Goal: Transaction & Acquisition: Purchase product/service

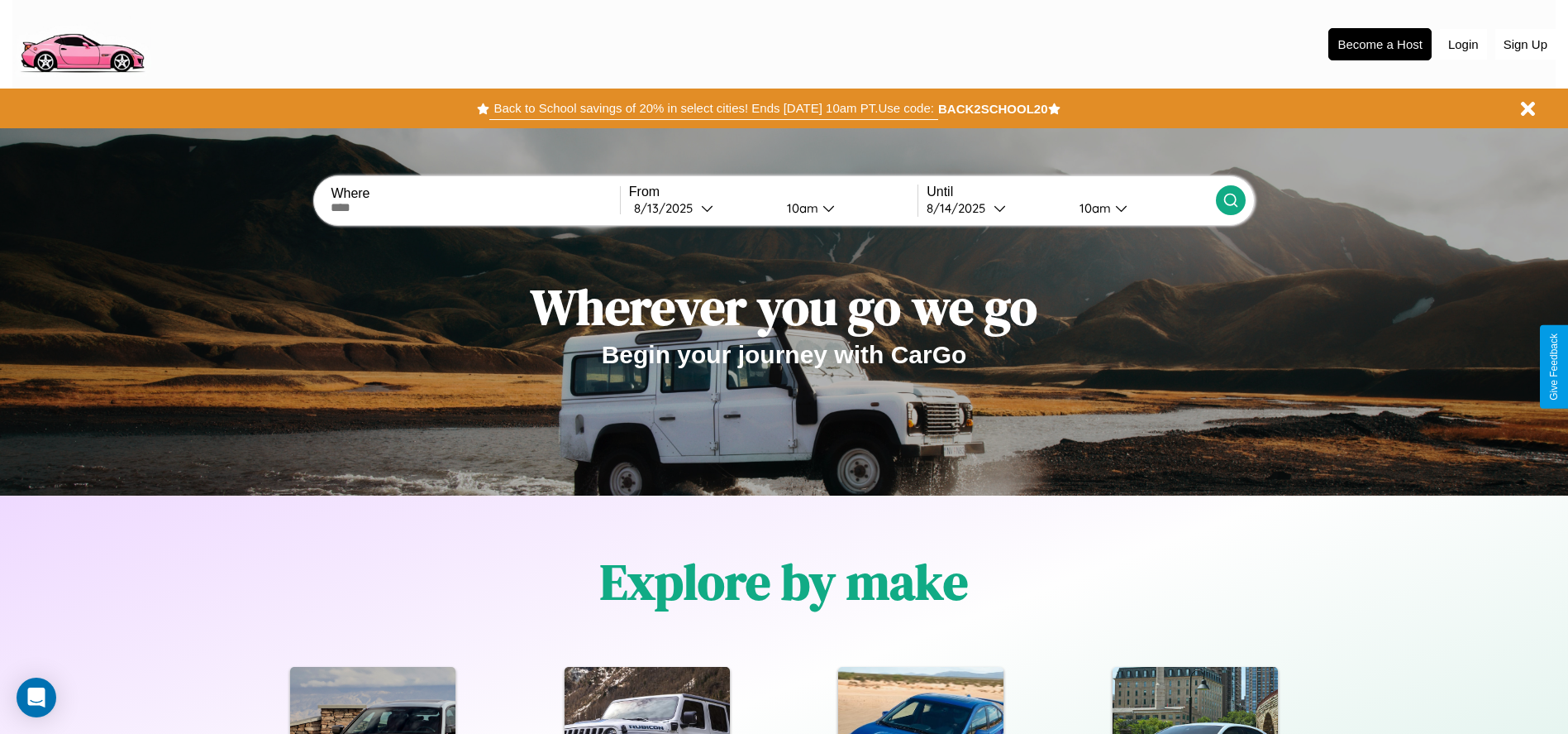
click at [713, 109] on button "Back to School savings of 20% in select cities! Ends 9/1 at 10am PT. Use code:" at bounding box center [713, 109] width 448 height 23
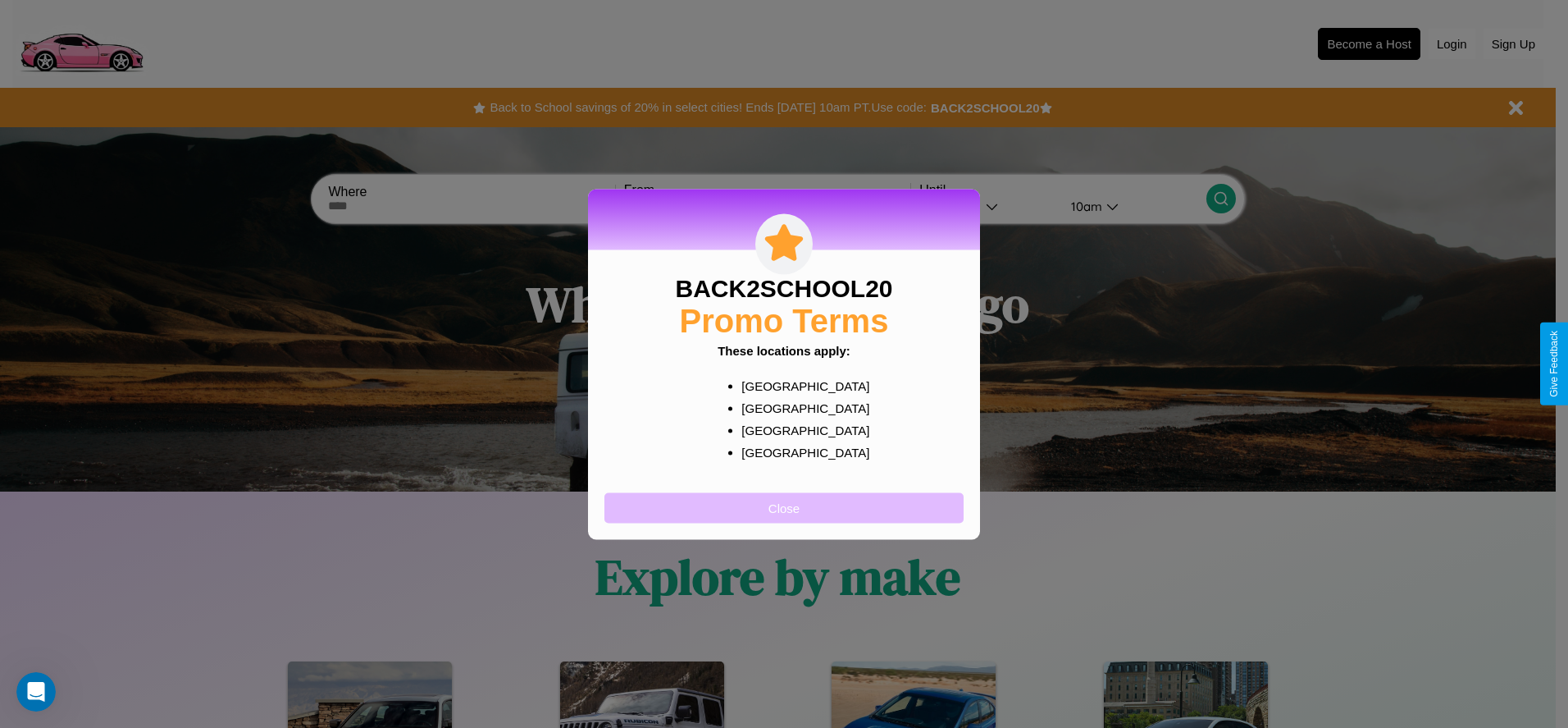
click at [784, 507] on button "Close" at bounding box center [784, 507] width 359 height 31
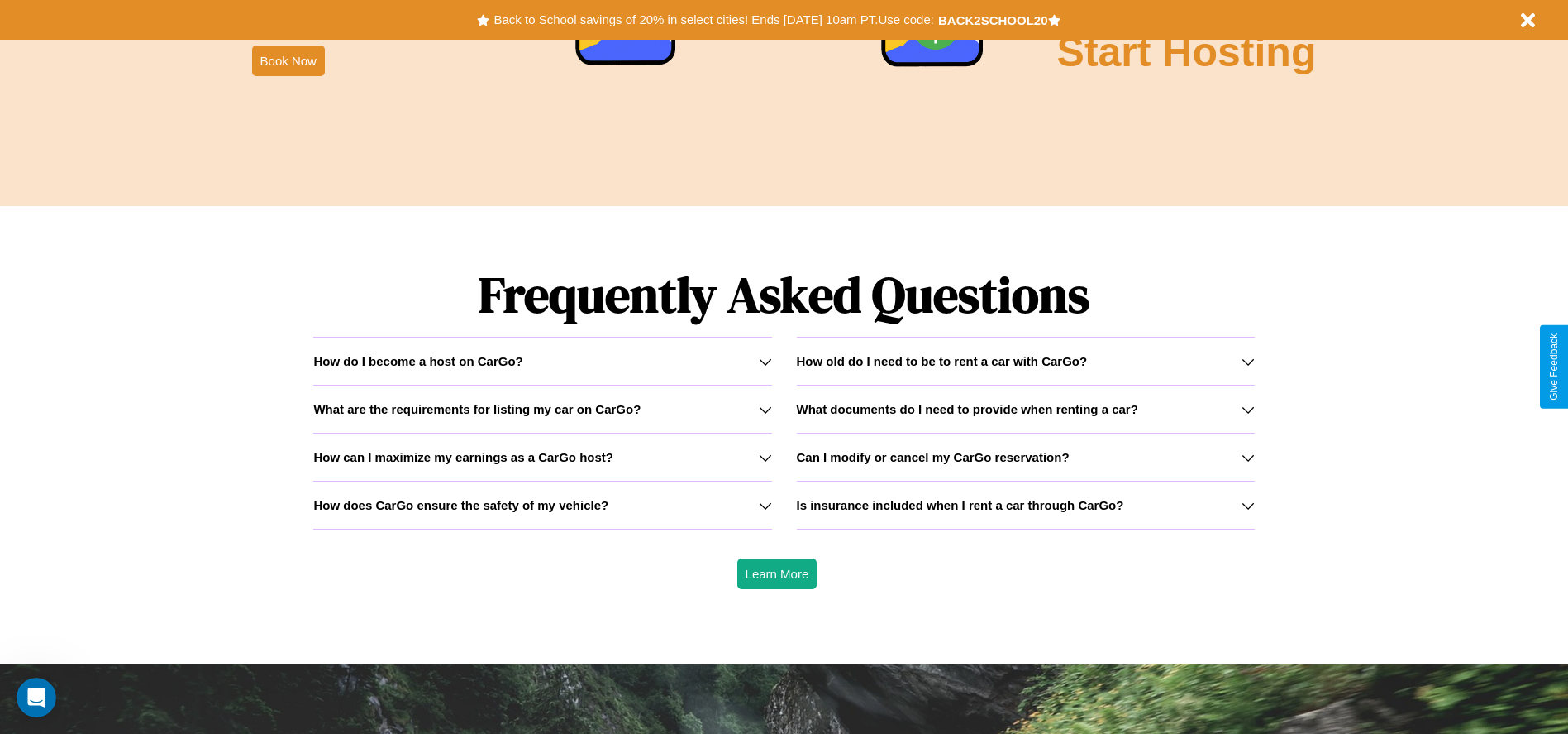
scroll to position [2373, 0]
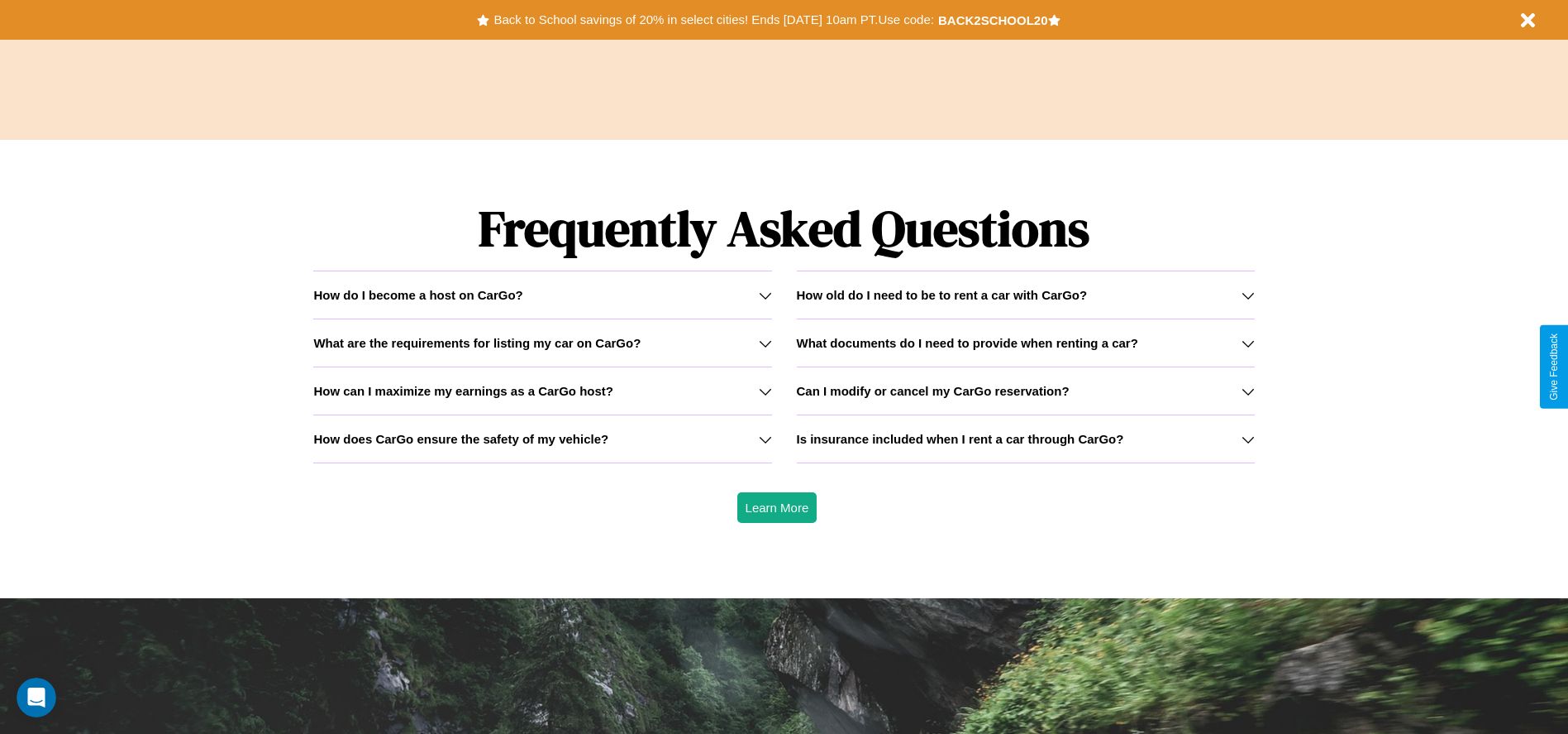
click at [1025, 343] on h3 "What documents do I need to provide when renting a car?" at bounding box center [967, 343] width 342 height 14
click at [1248, 390] on icon at bounding box center [1249, 391] width 14 height 14
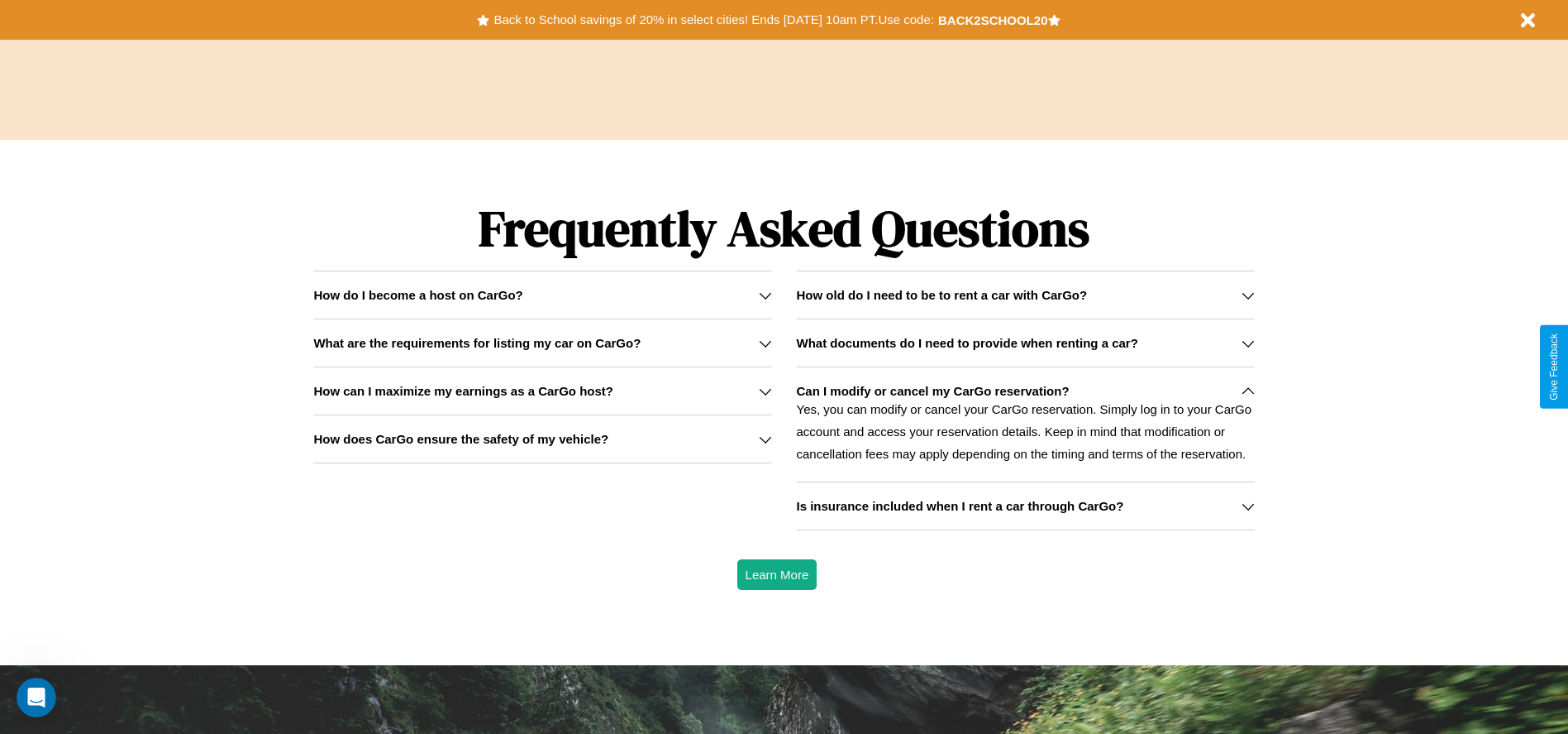
click at [542, 390] on h3 "How can I maximize my earnings as a CarGo host?" at bounding box center [463, 390] width 300 height 14
click at [542, 294] on div "How do I become a host on CarGo?" at bounding box center [542, 294] width 458 height 14
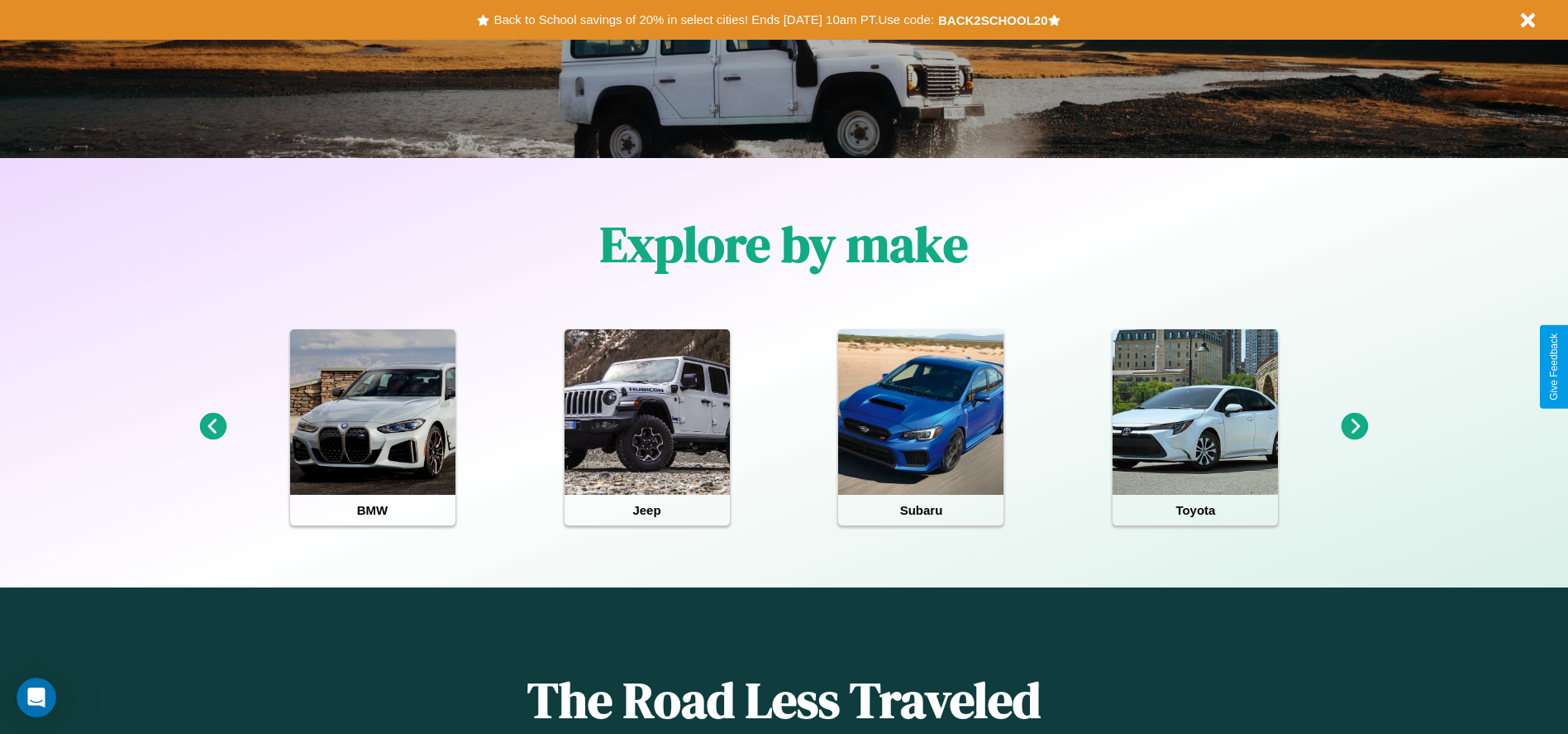
scroll to position [0, 0]
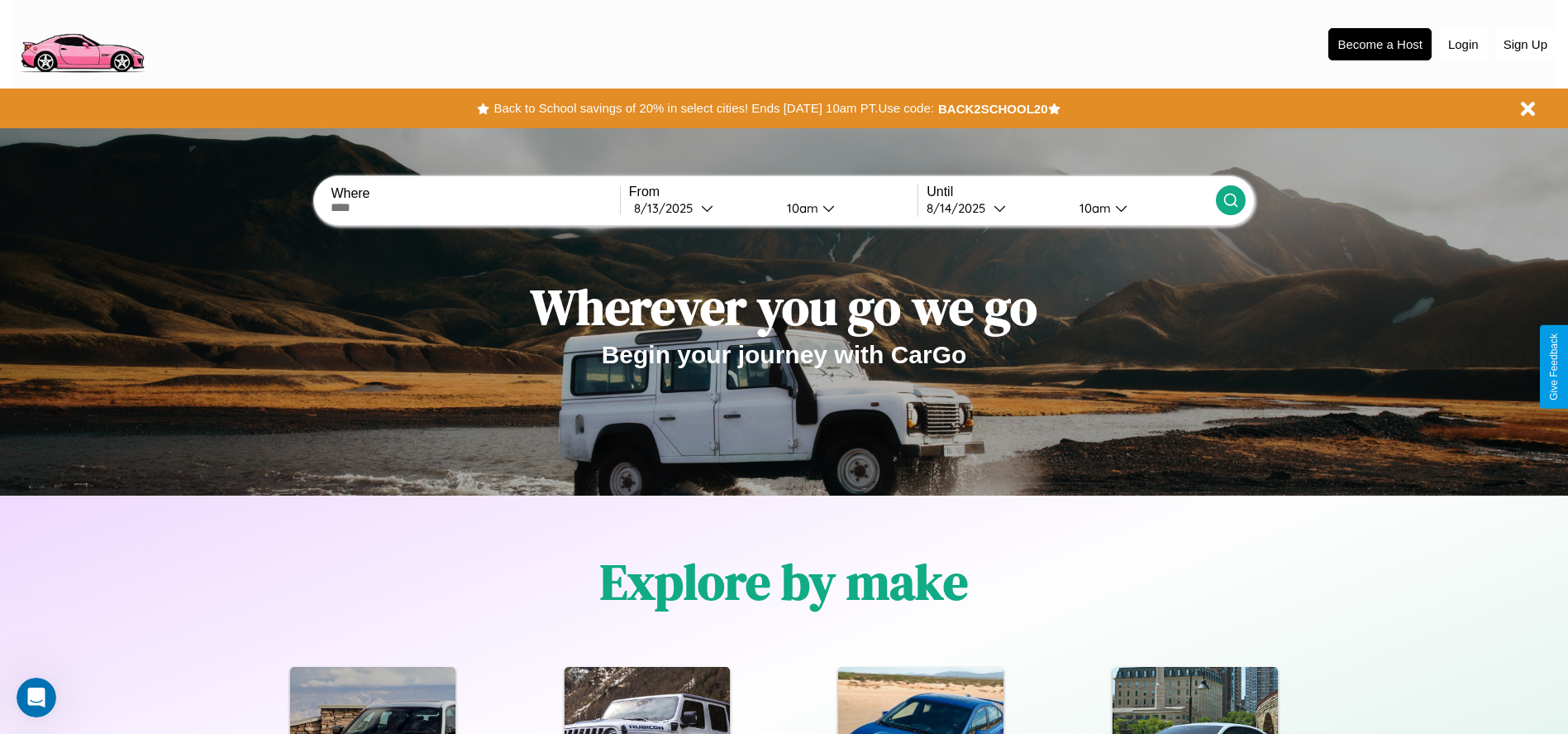
click at [475, 208] on input "text" at bounding box center [474, 208] width 288 height 14
type input "**********"
click at [701, 208] on icon at bounding box center [706, 208] width 13 height 13
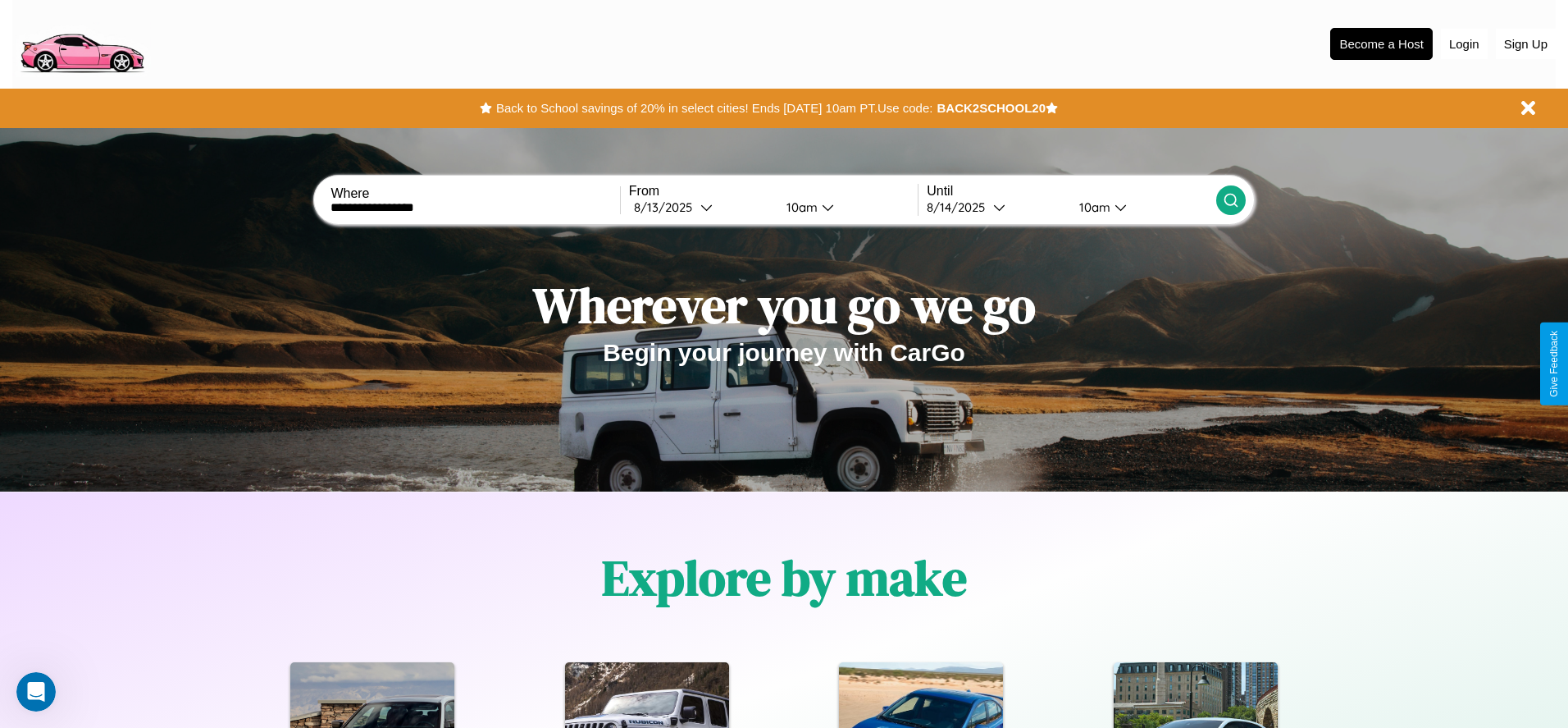
select select "*"
select select "****"
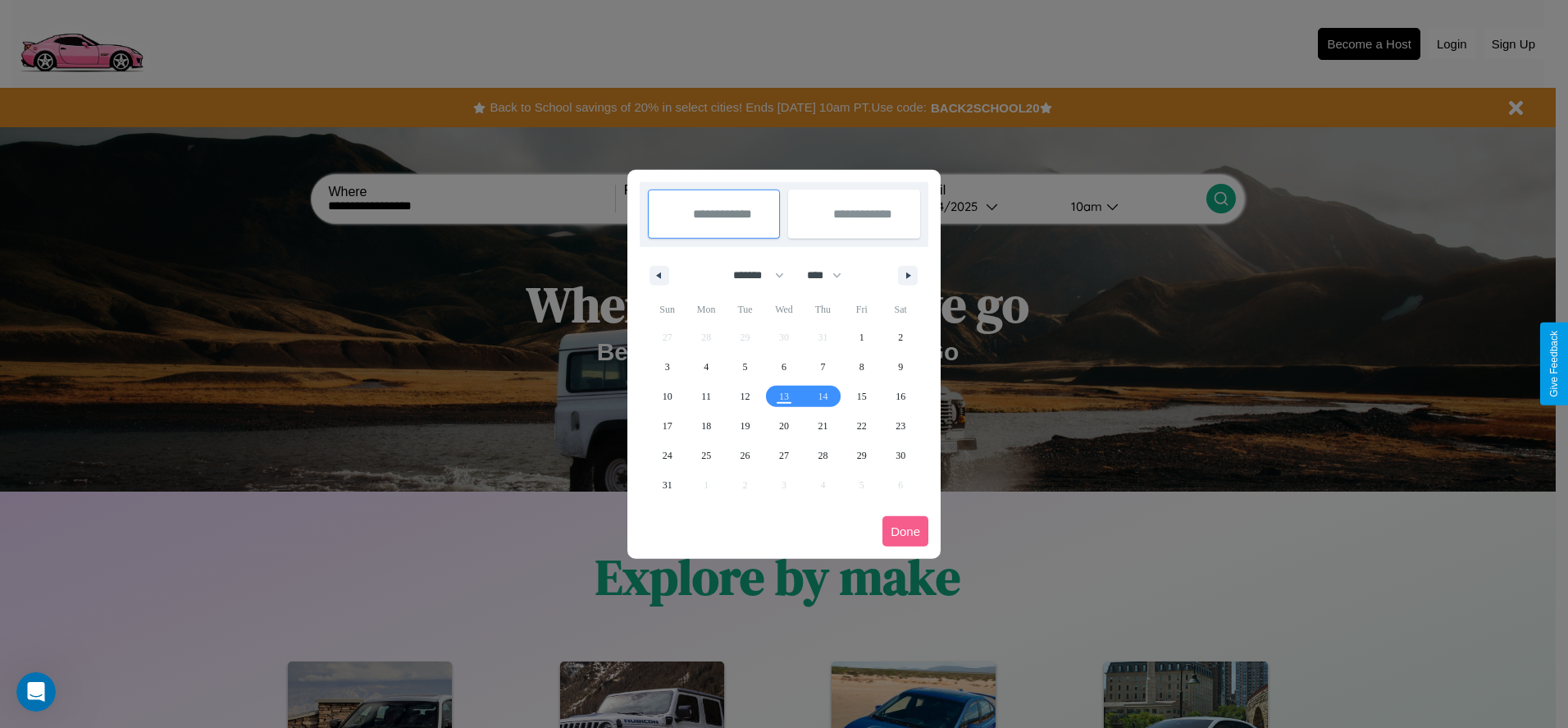
click at [751, 274] on select "******* ******** ***** ***** *** **** **** ****** ********* ******* ******** **…" at bounding box center [756, 275] width 69 height 27
select select "**"
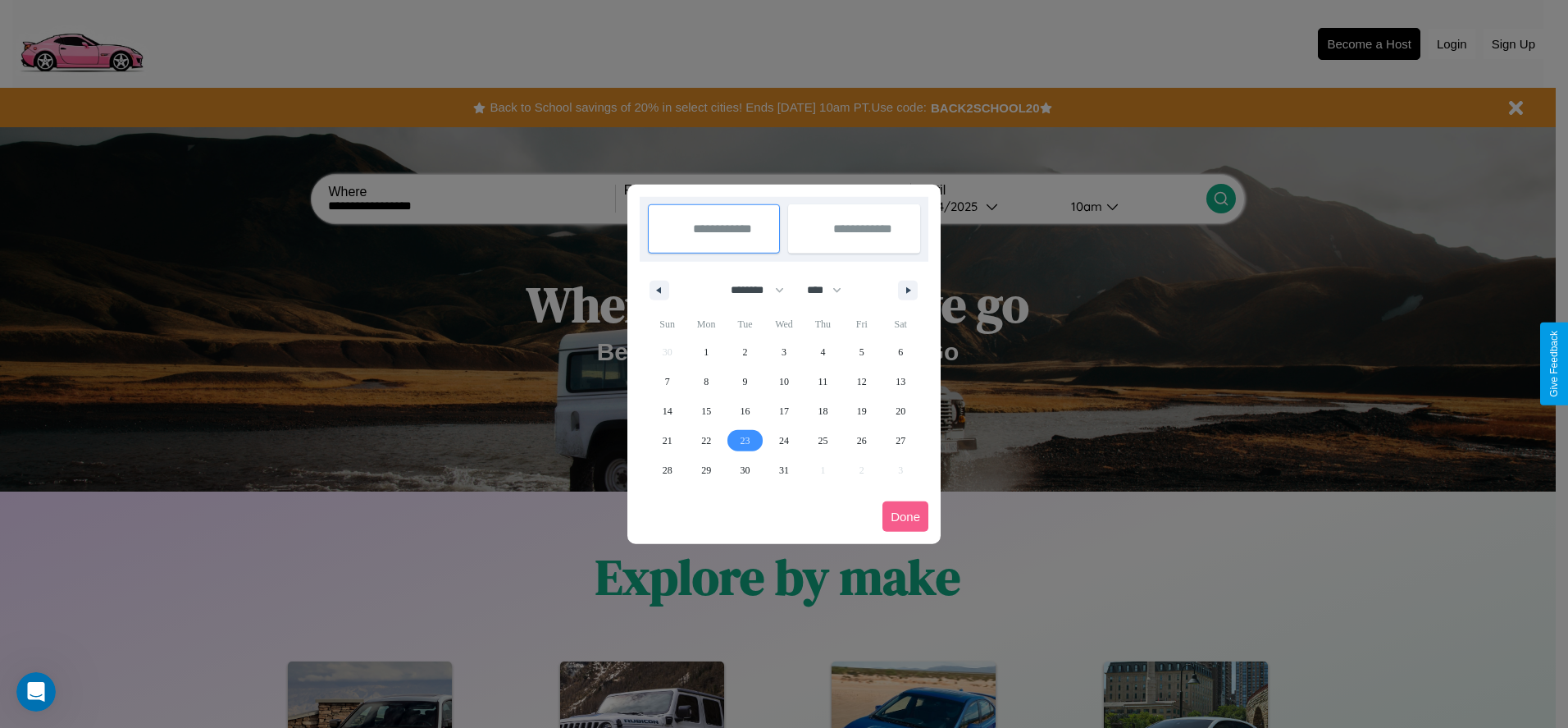
click at [745, 440] on span "23" at bounding box center [745, 440] width 10 height 30
type input "**********"
click at [745, 469] on span "30" at bounding box center [745, 470] width 10 height 30
type input "**********"
click at [906, 516] on button "Done" at bounding box center [906, 517] width 46 height 31
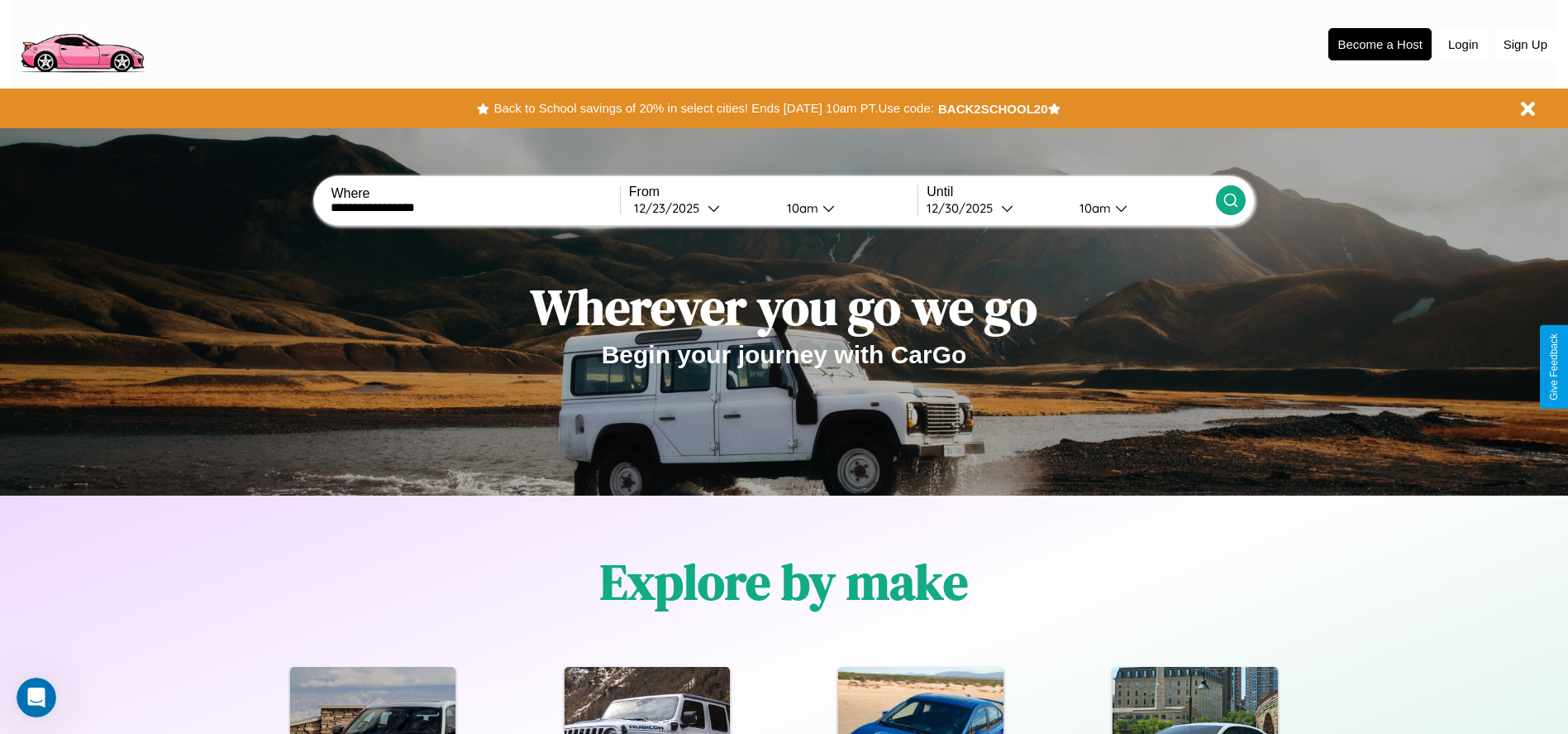
click at [1230, 200] on icon at bounding box center [1230, 200] width 16 height 17
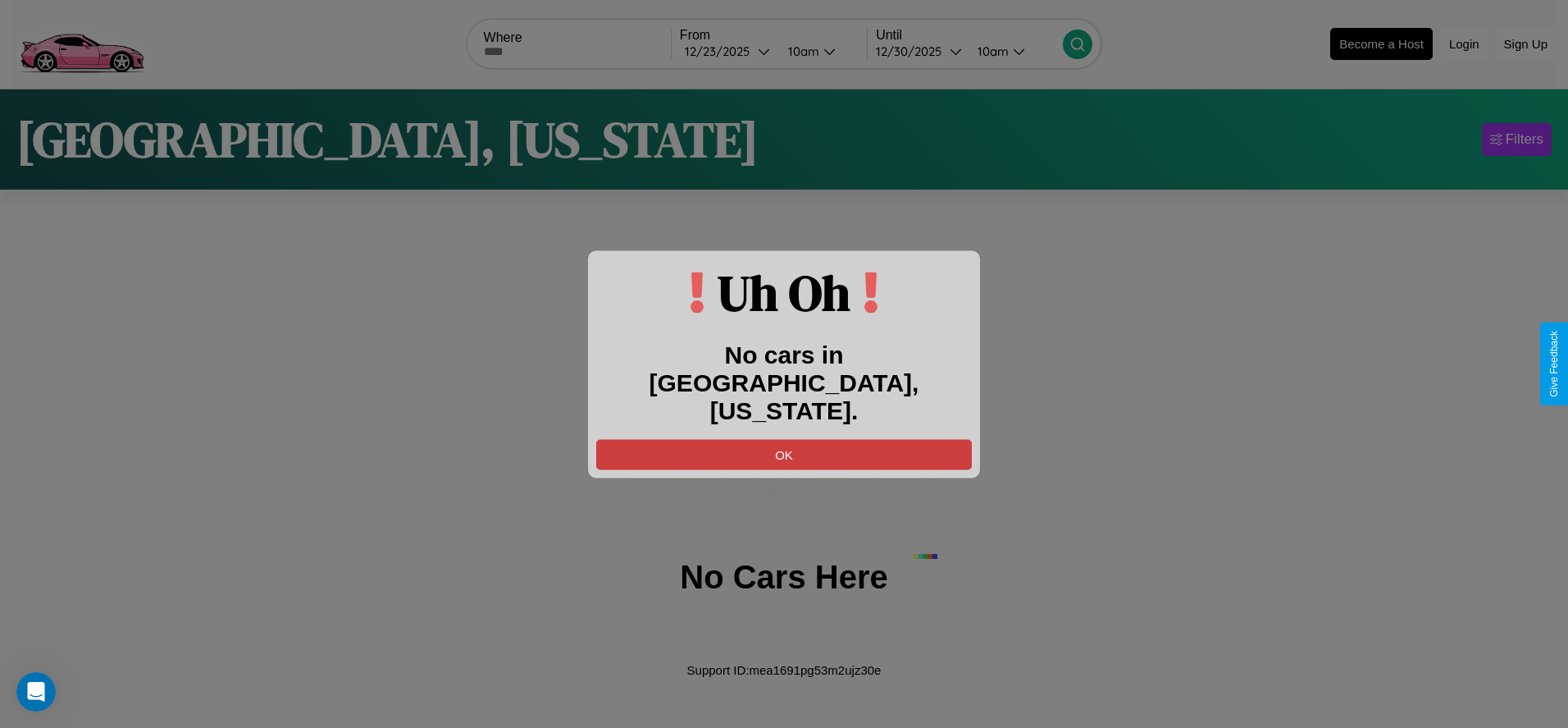
click at [784, 439] on button "OK" at bounding box center [784, 455] width 375 height 31
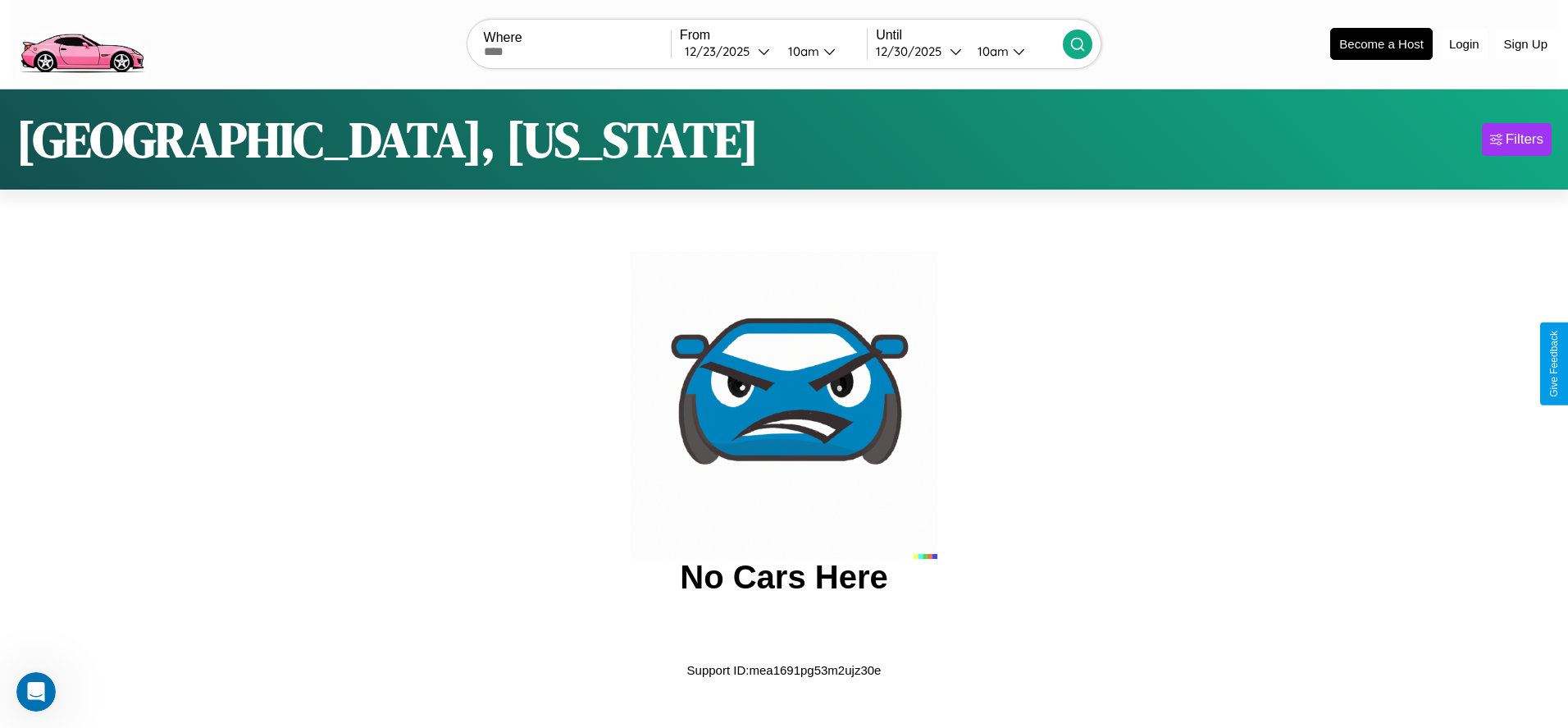
click at [81, 41] on img at bounding box center [82, 43] width 139 height 69
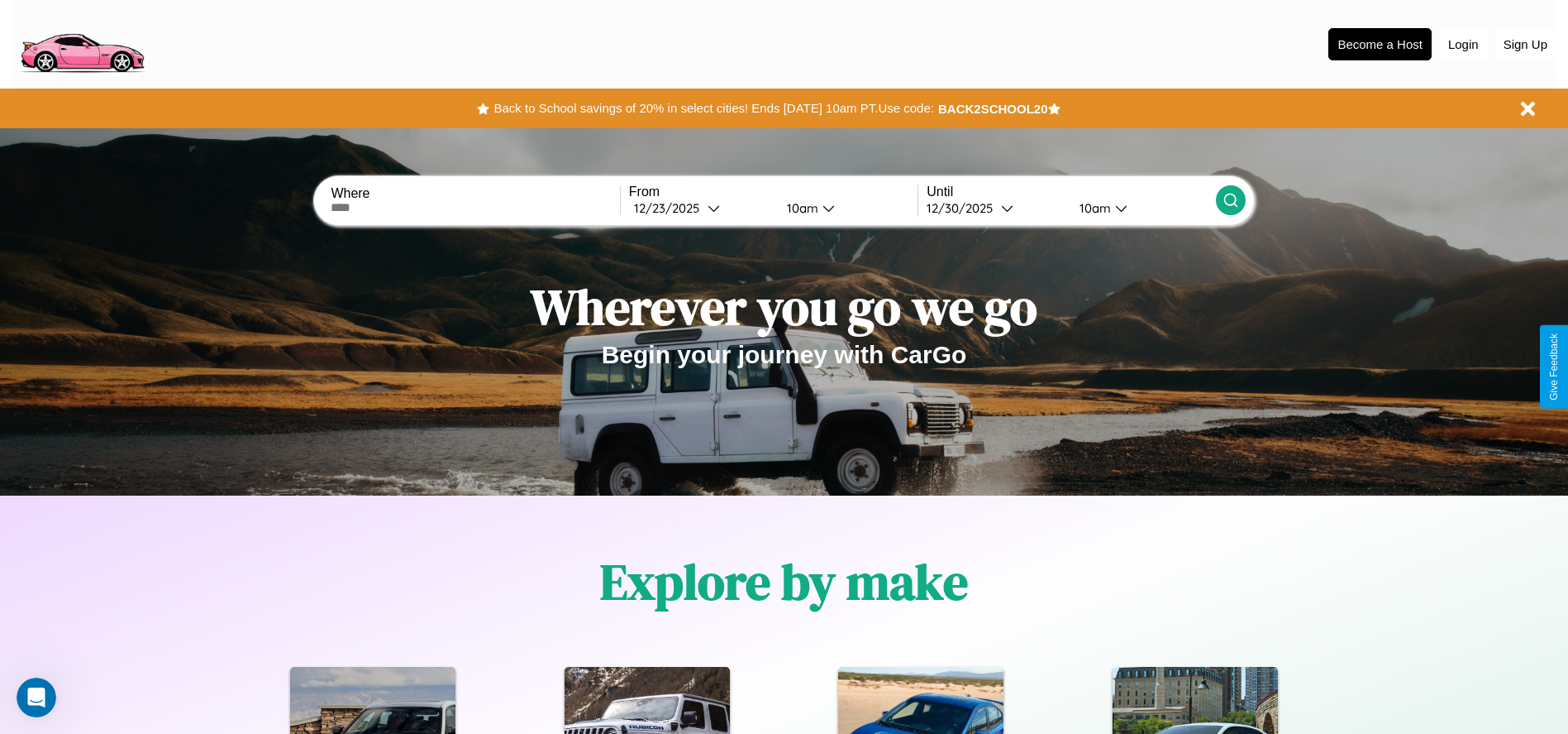
click at [475, 208] on input "text" at bounding box center [474, 208] width 288 height 14
type input "**********"
click at [701, 208] on div "12 / 23 / 2025" at bounding box center [670, 208] width 74 height 16
select select "*"
select select "****"
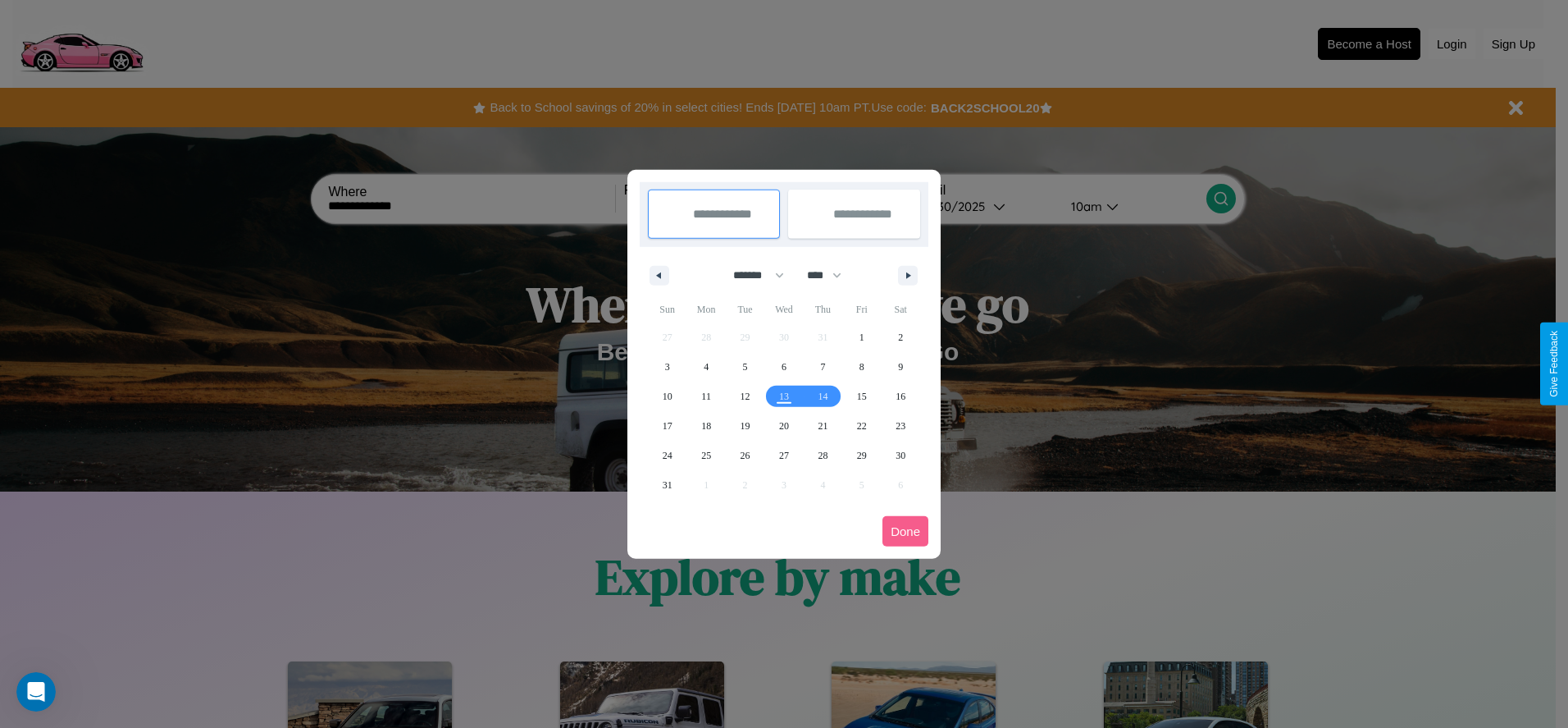
drag, startPoint x: 751, startPoint y: 274, endPoint x: 784, endPoint y: 329, distance: 64.1
click at [751, 274] on select "******* ******** ***** ***** *** **** **** ****** ********* ******* ******** **…" at bounding box center [756, 275] width 69 height 27
select select "*"
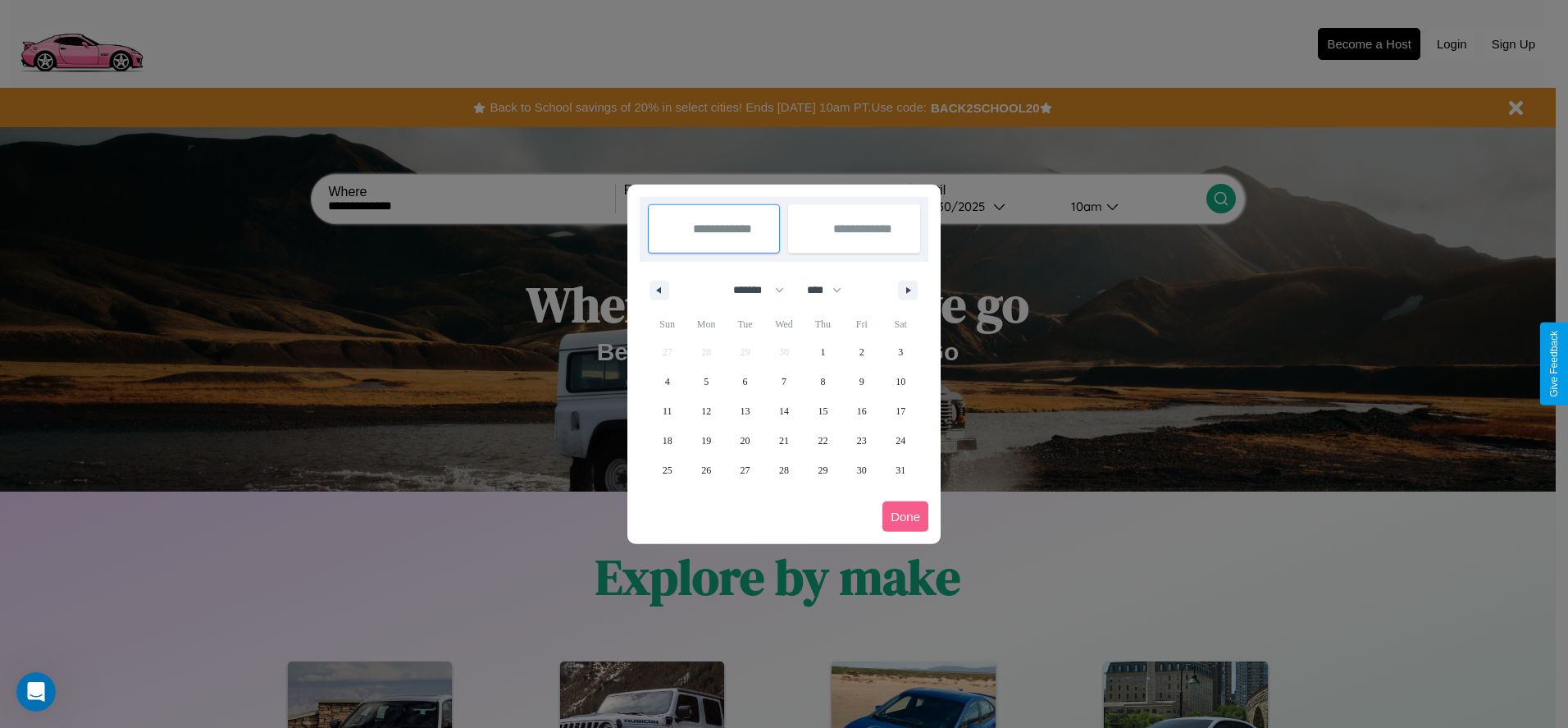
click at [832, 290] on select "**** **** **** **** **** **** **** **** **** **** **** **** **** **** **** ****…" at bounding box center [823, 290] width 49 height 27
select select "****"
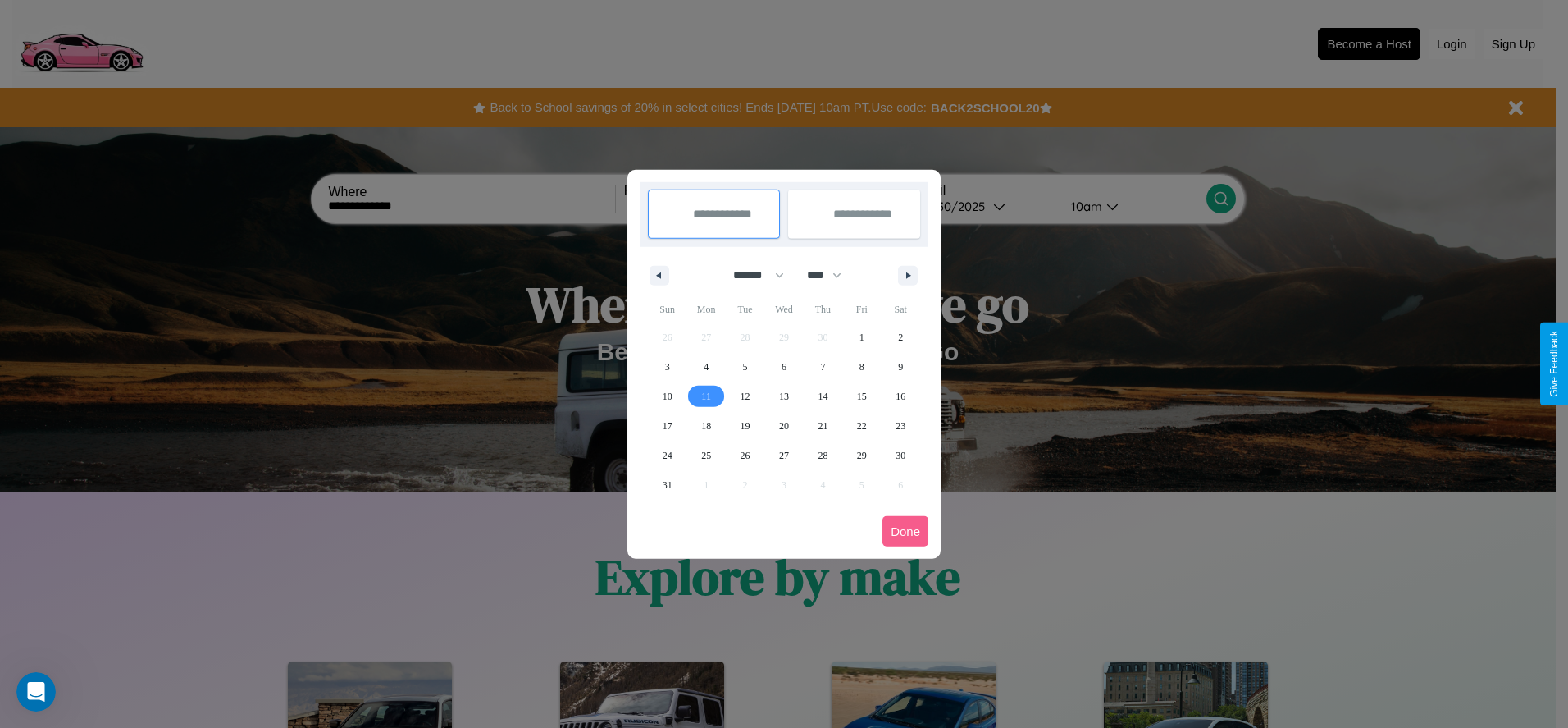
click at [707, 396] on span "11" at bounding box center [706, 396] width 10 height 30
type input "**********"
click at [667, 425] on span "17" at bounding box center [667, 426] width 10 height 30
type input "**********"
click at [906, 531] on button "Done" at bounding box center [906, 532] width 46 height 31
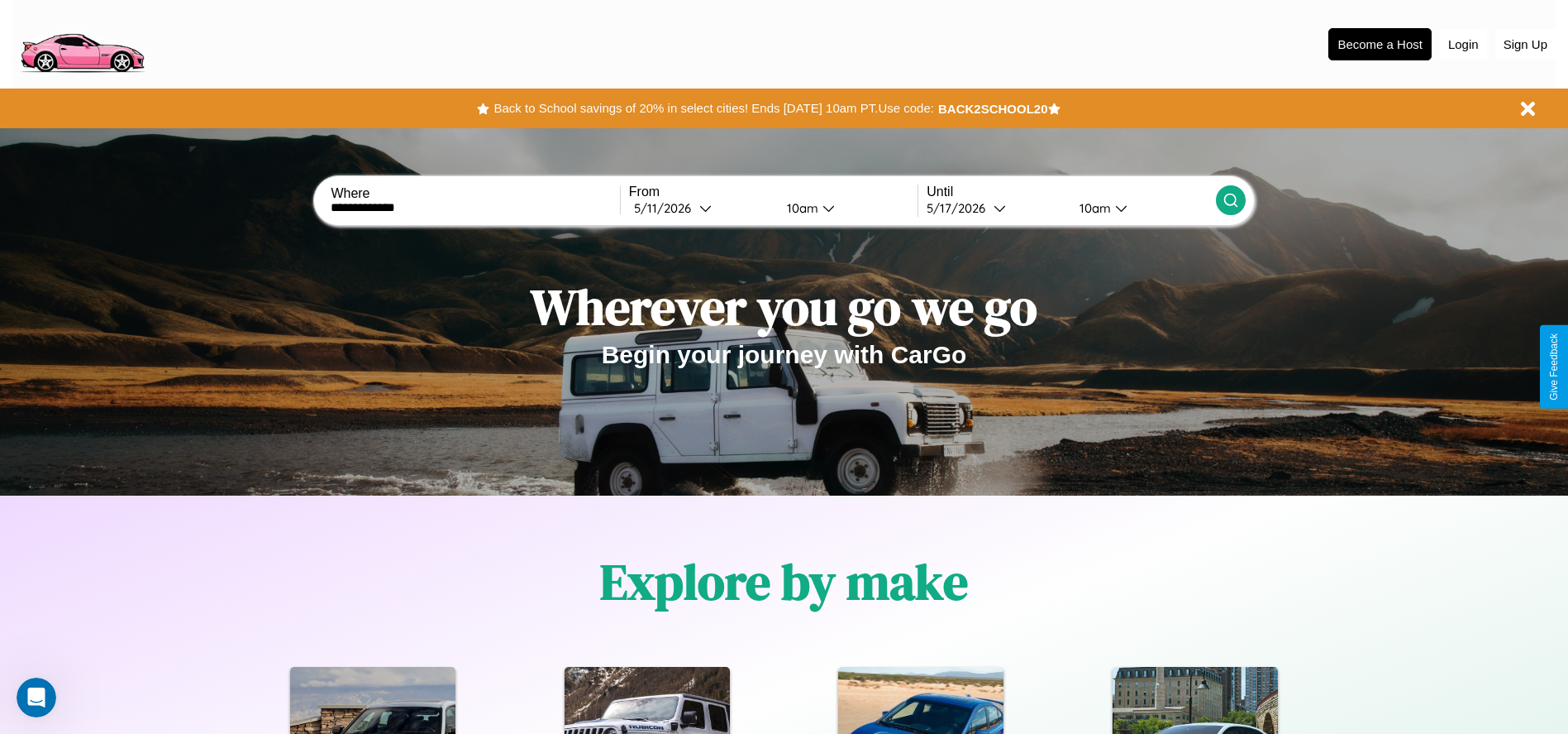
click at [1230, 200] on icon at bounding box center [1230, 200] width 16 height 17
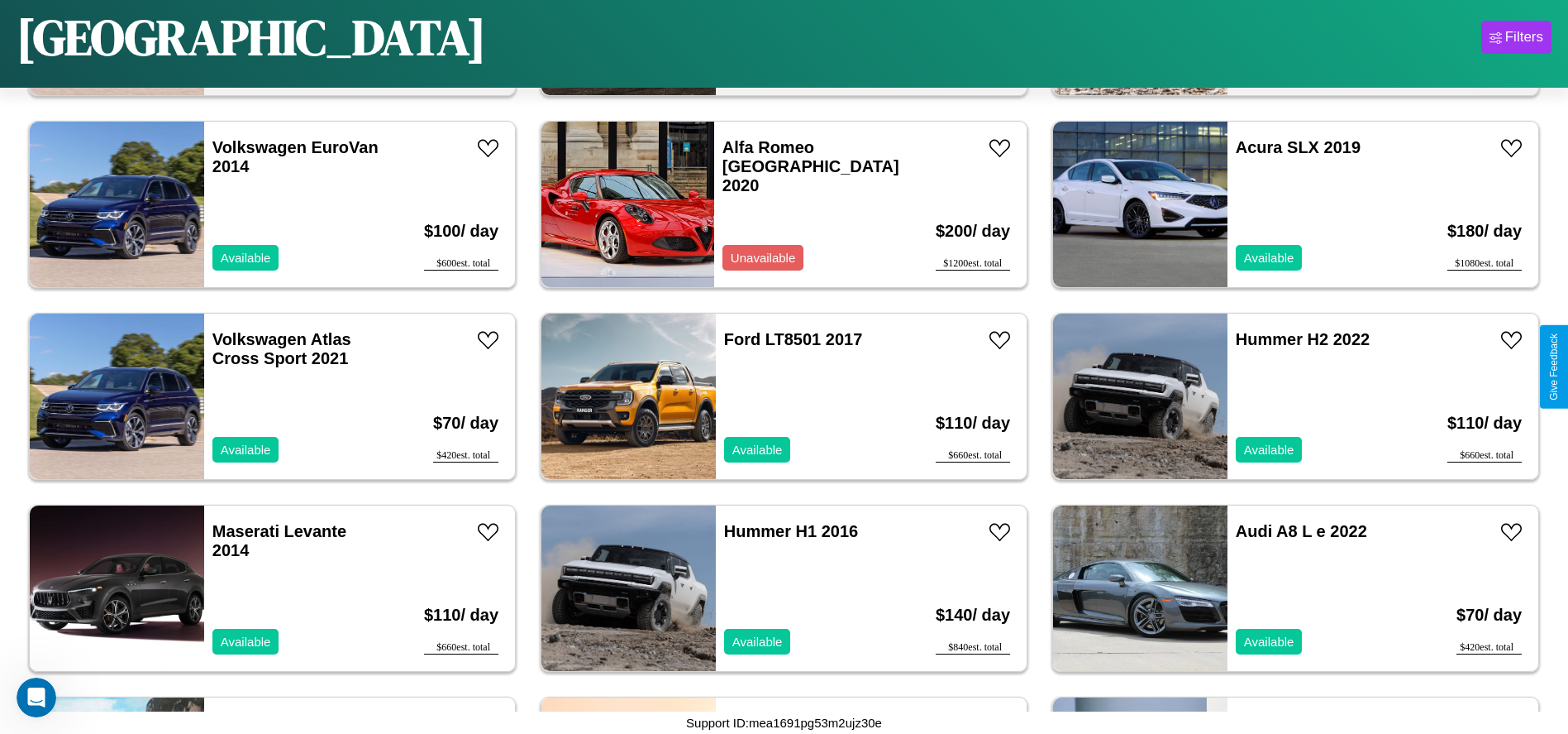
scroll to position [8053, 0]
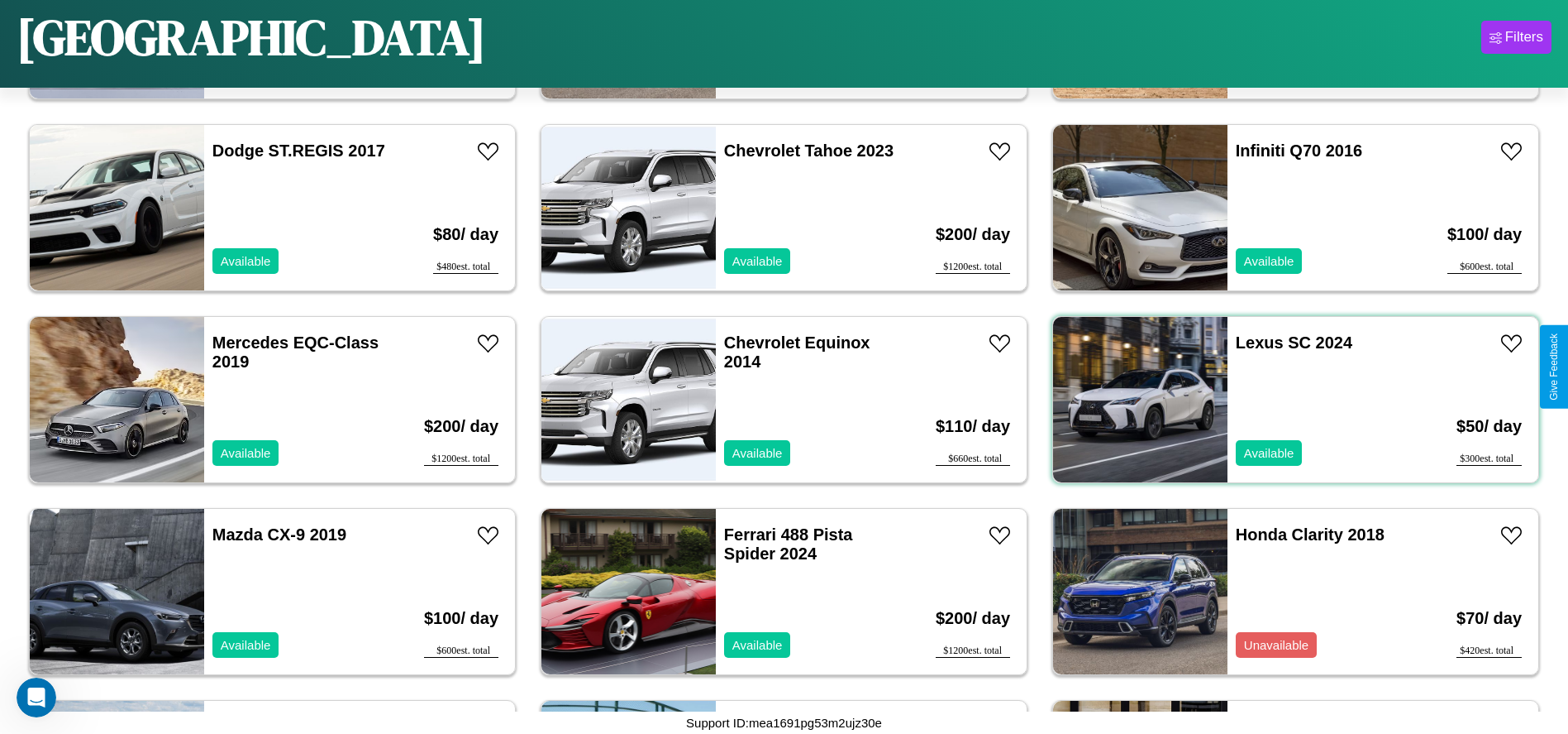
click at [1286, 399] on div "Lexus SC 2024 Available" at bounding box center [1323, 399] width 191 height 165
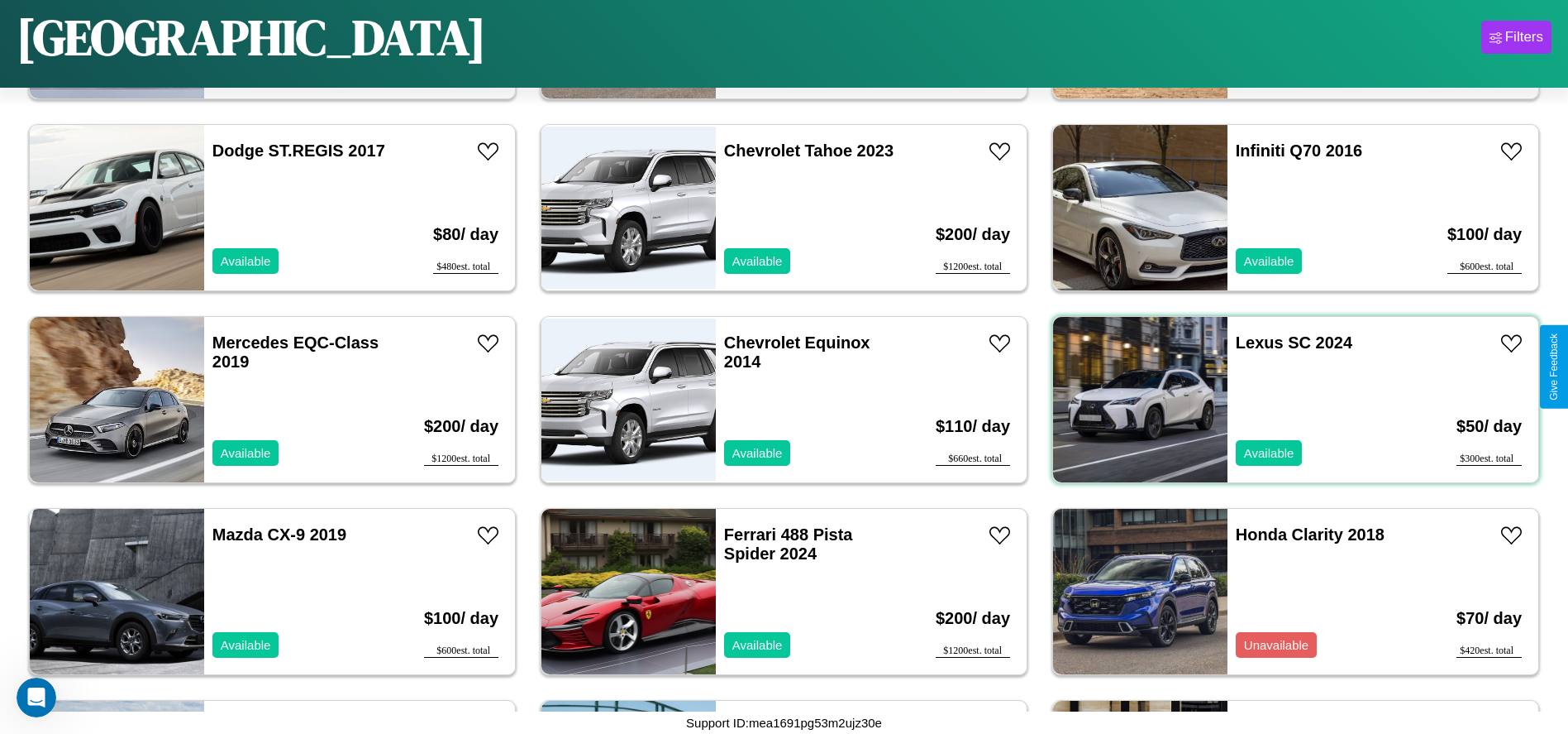
click at [1286, 399] on div "Lexus SC 2024 Available" at bounding box center [1323, 399] width 191 height 165
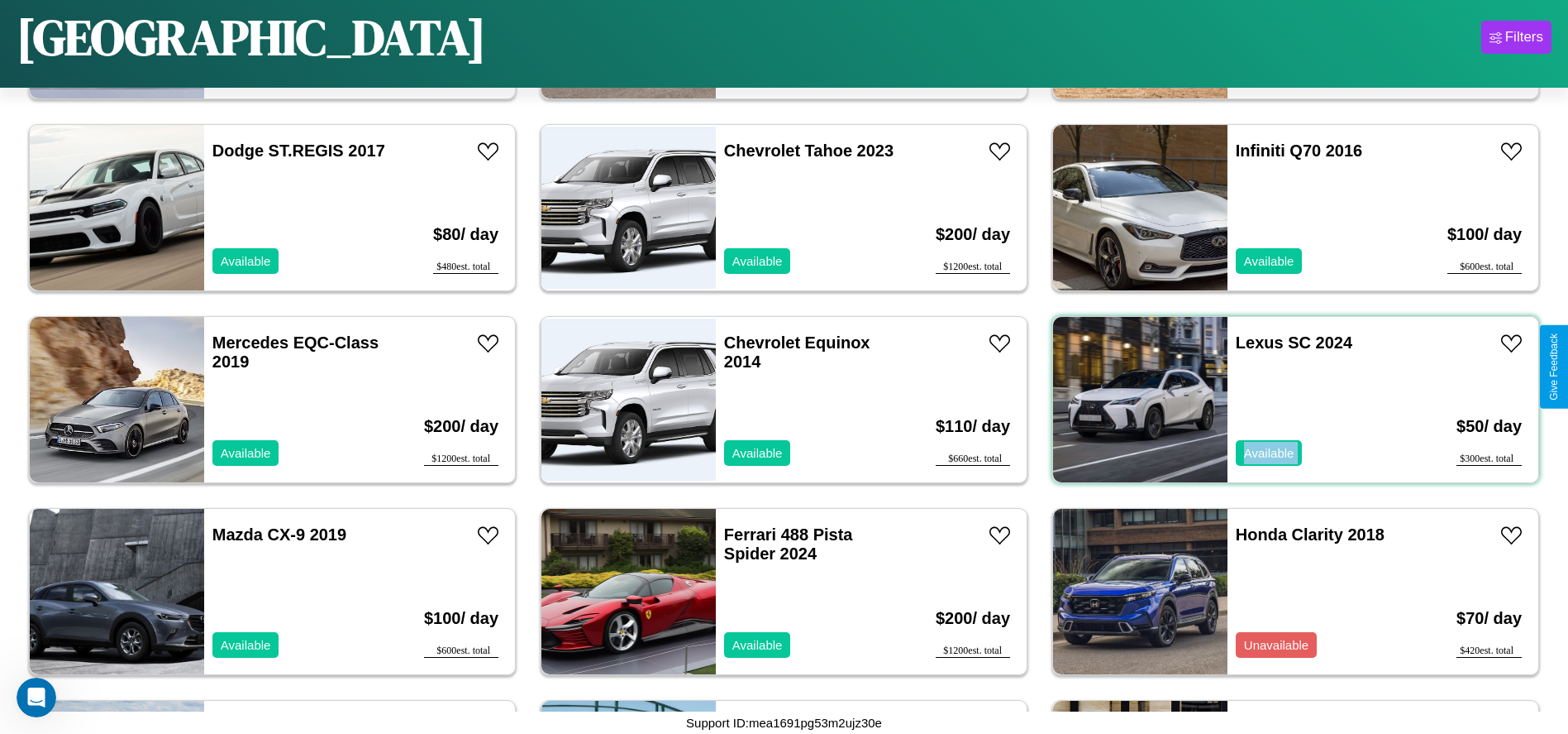
click at [1286, 399] on div "Lexus SC 2024 Available" at bounding box center [1323, 399] width 191 height 165
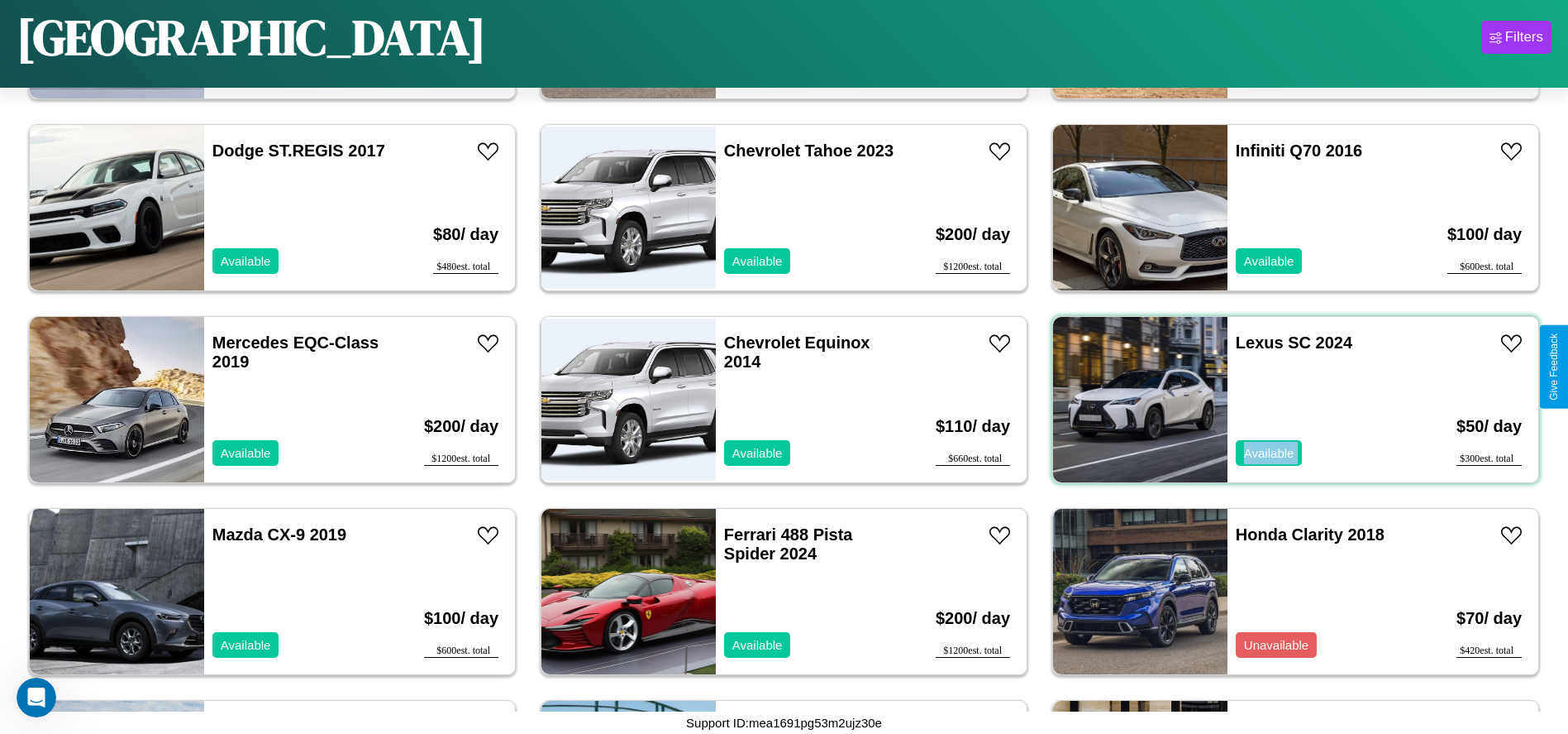
click at [1286, 399] on div "Lexus SC 2024 Available" at bounding box center [1323, 399] width 191 height 165
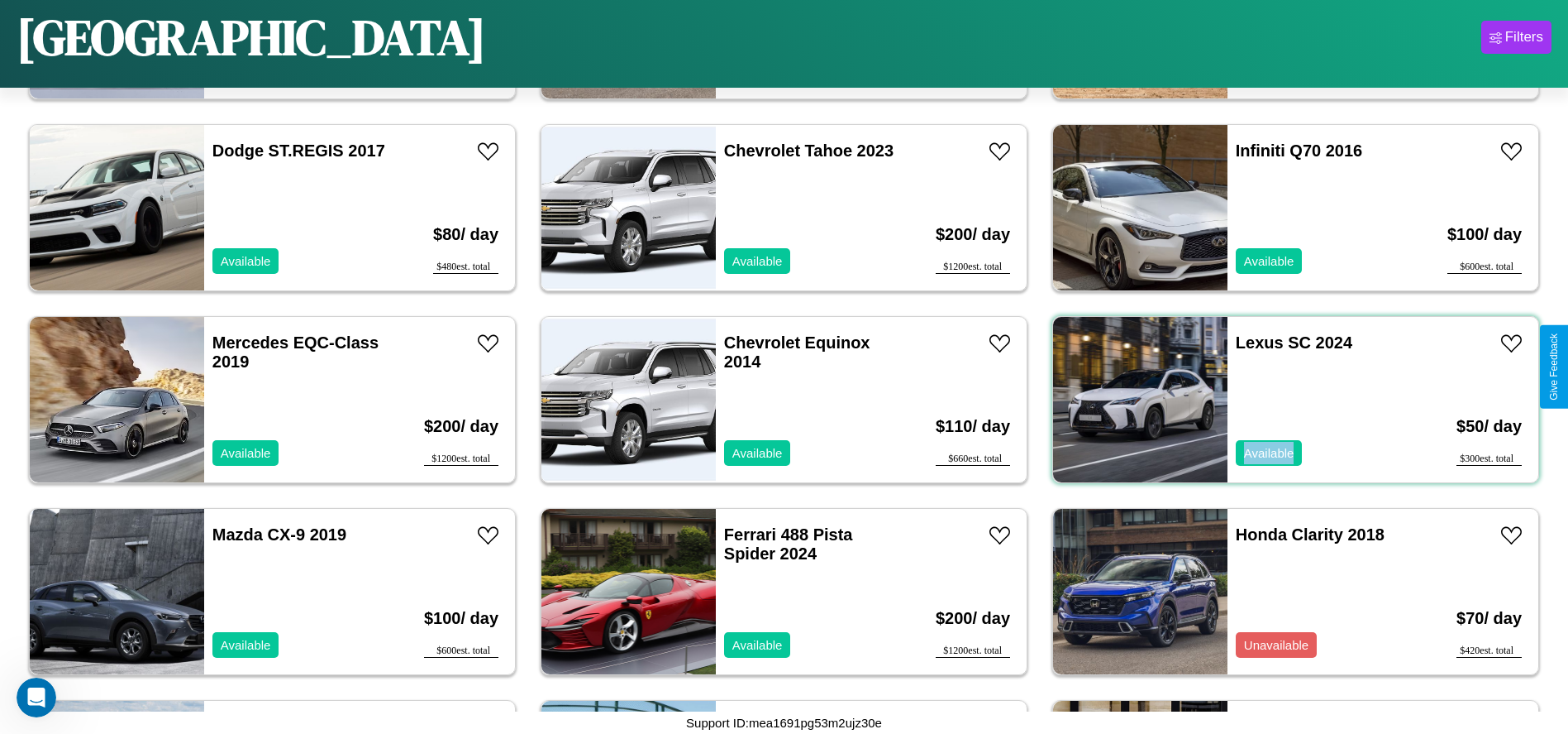
click at [1286, 399] on div "Lexus SC 2024 Available" at bounding box center [1323, 399] width 191 height 165
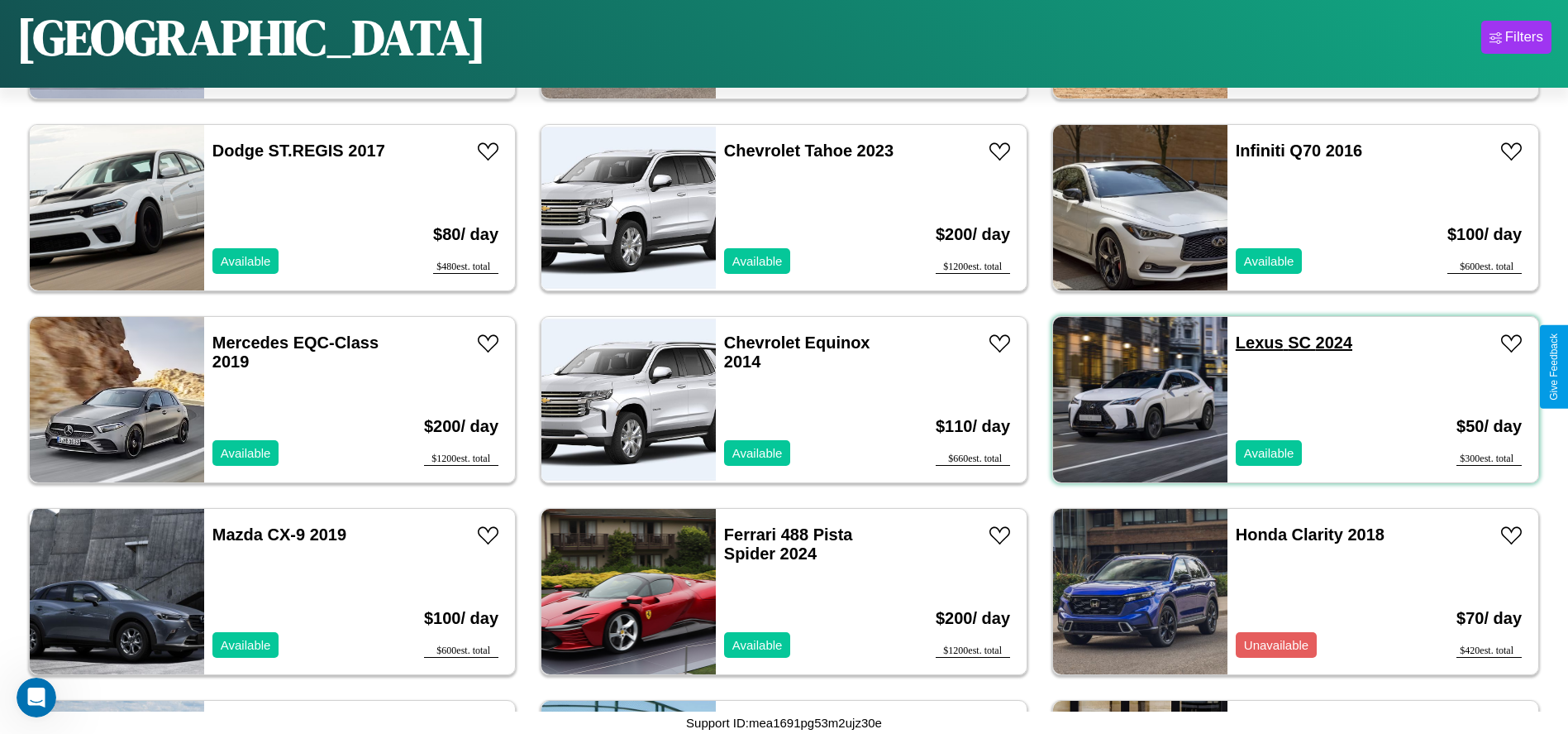
click at [1249, 343] on link "Lexus SC 2024" at bounding box center [1294, 342] width 116 height 18
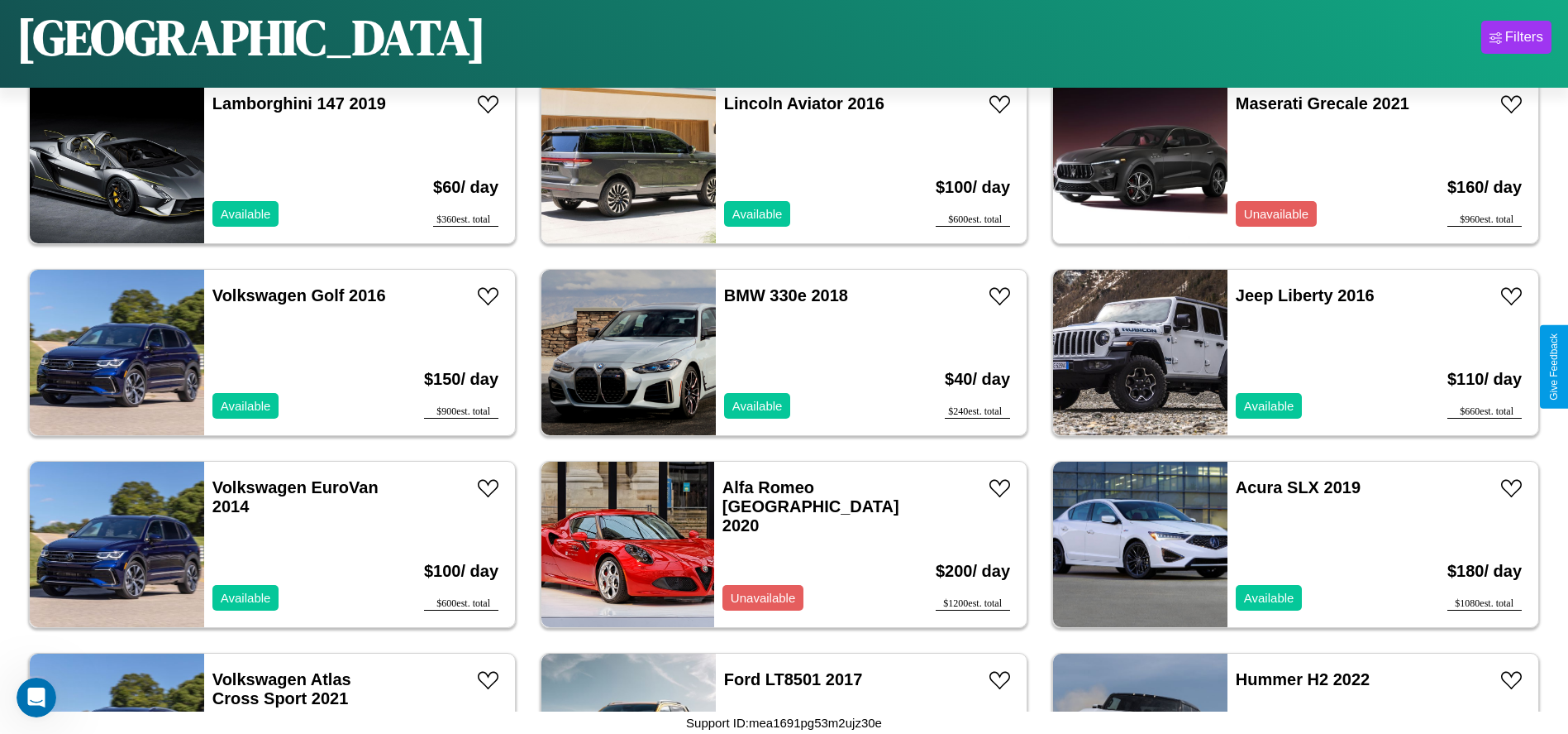
scroll to position [2103, 0]
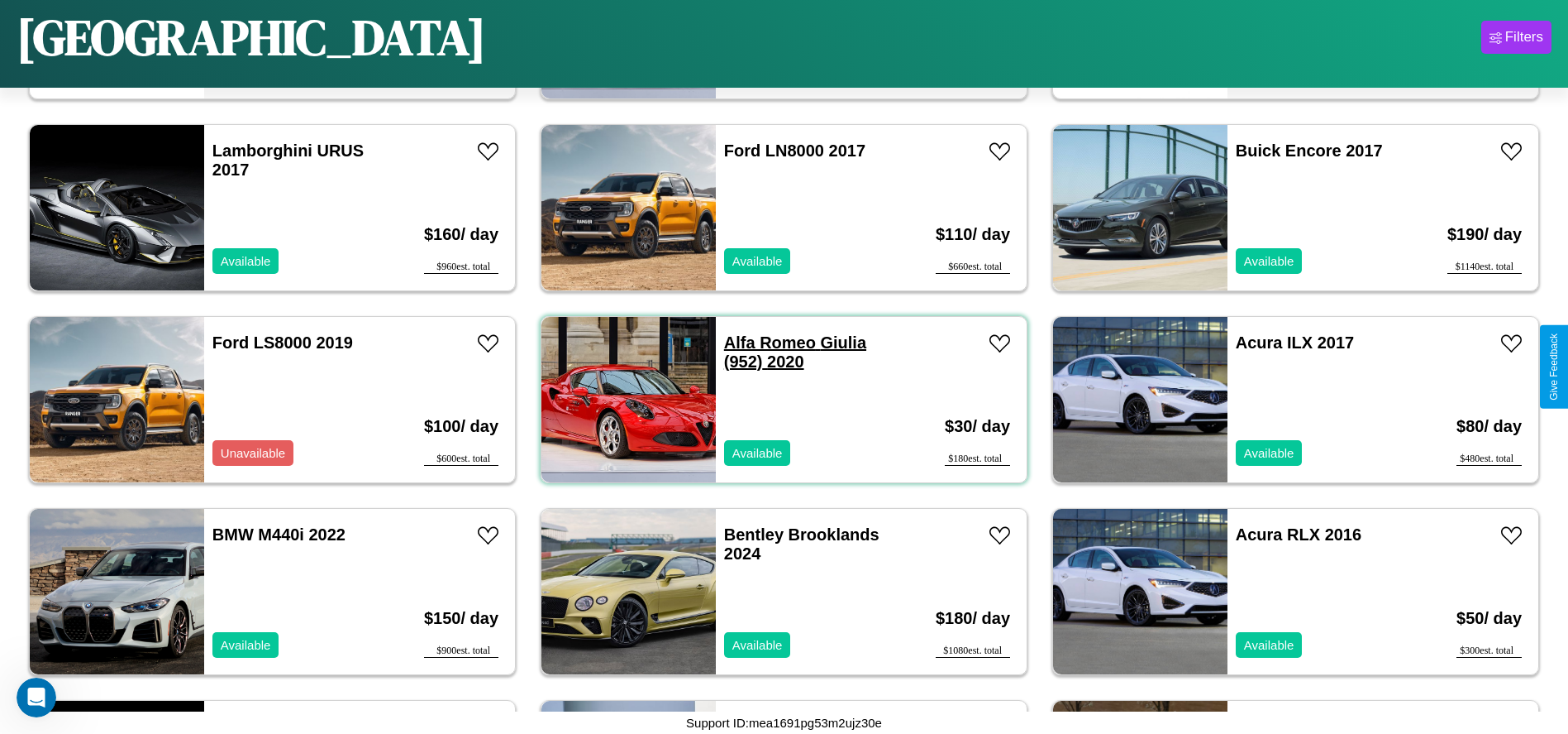
click at [764, 343] on link "Alfa Romeo Giulia (952) 2020" at bounding box center [795, 351] width 143 height 37
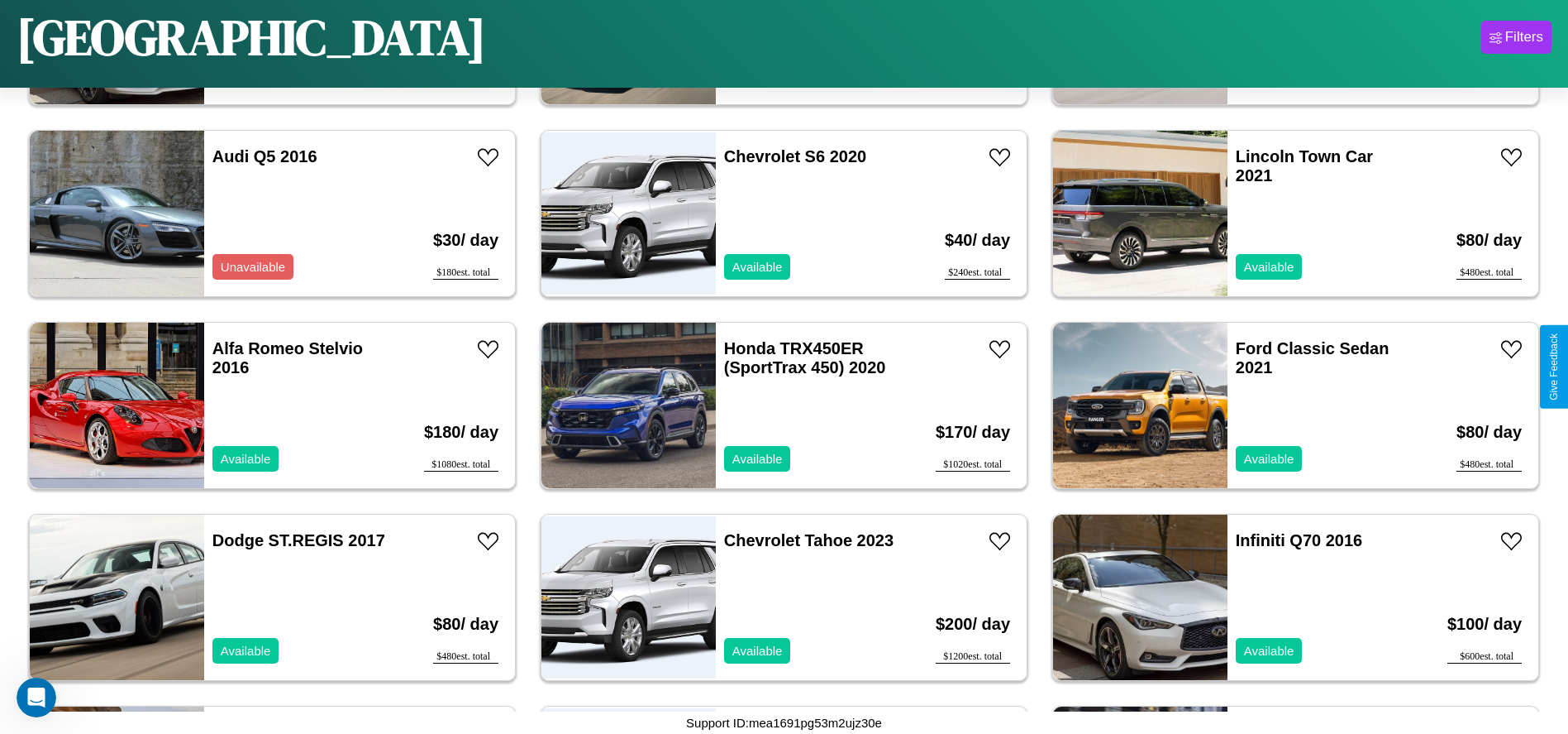
scroll to position [7668, 0]
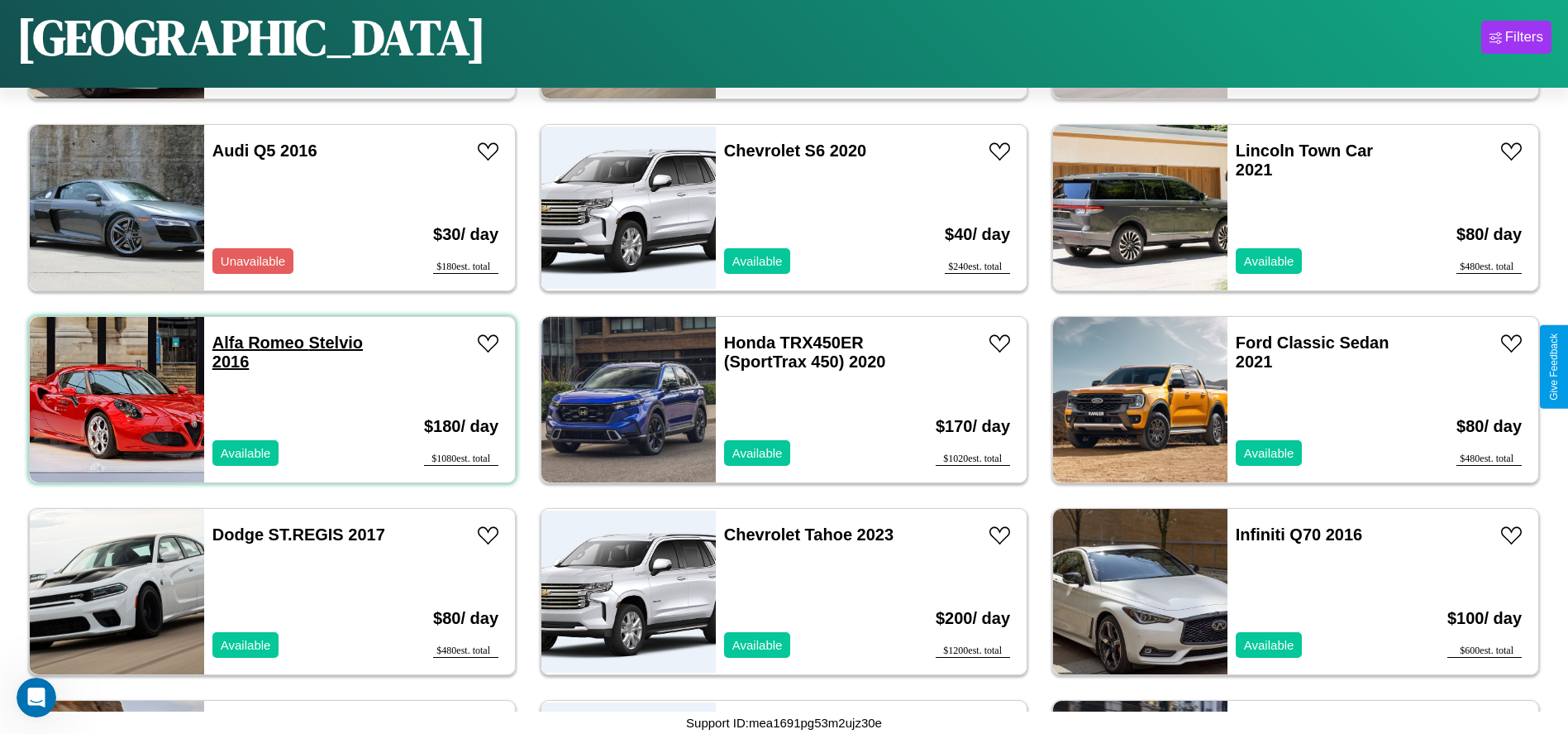
click at [256, 343] on link "Alfa Romeo Stelvio 2016" at bounding box center [287, 351] width 150 height 37
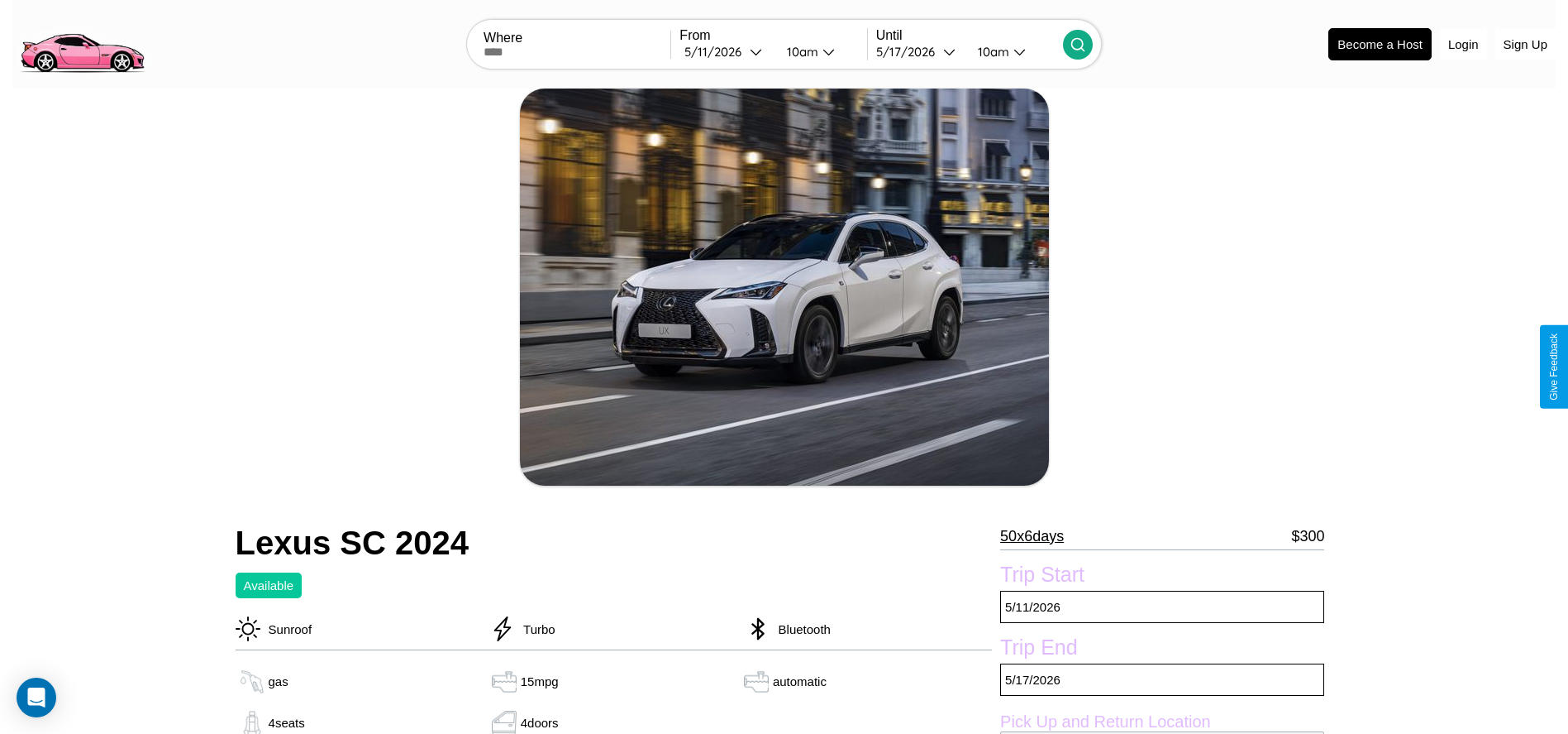
scroll to position [684, 0]
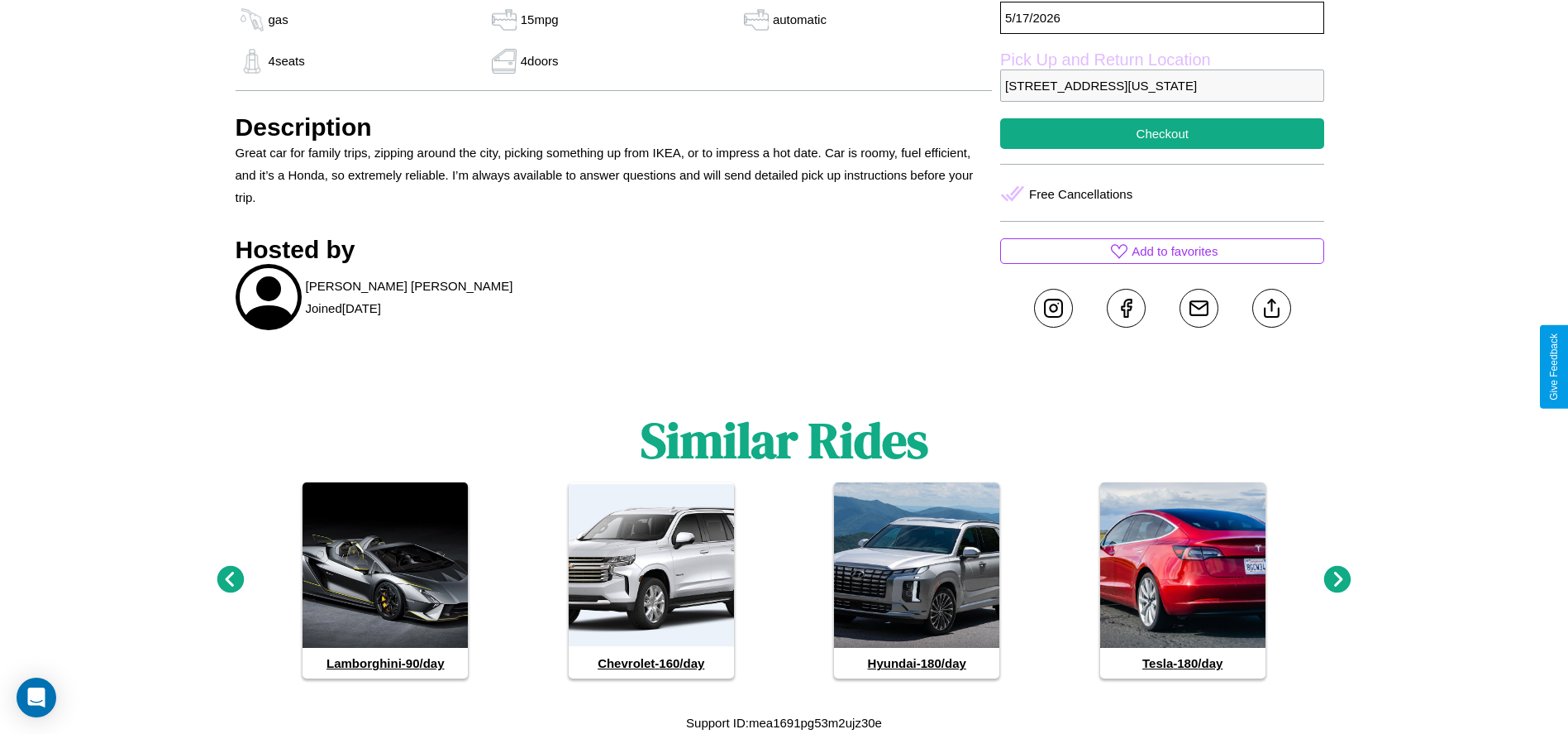
click at [1337, 580] on icon at bounding box center [1338, 580] width 27 height 27
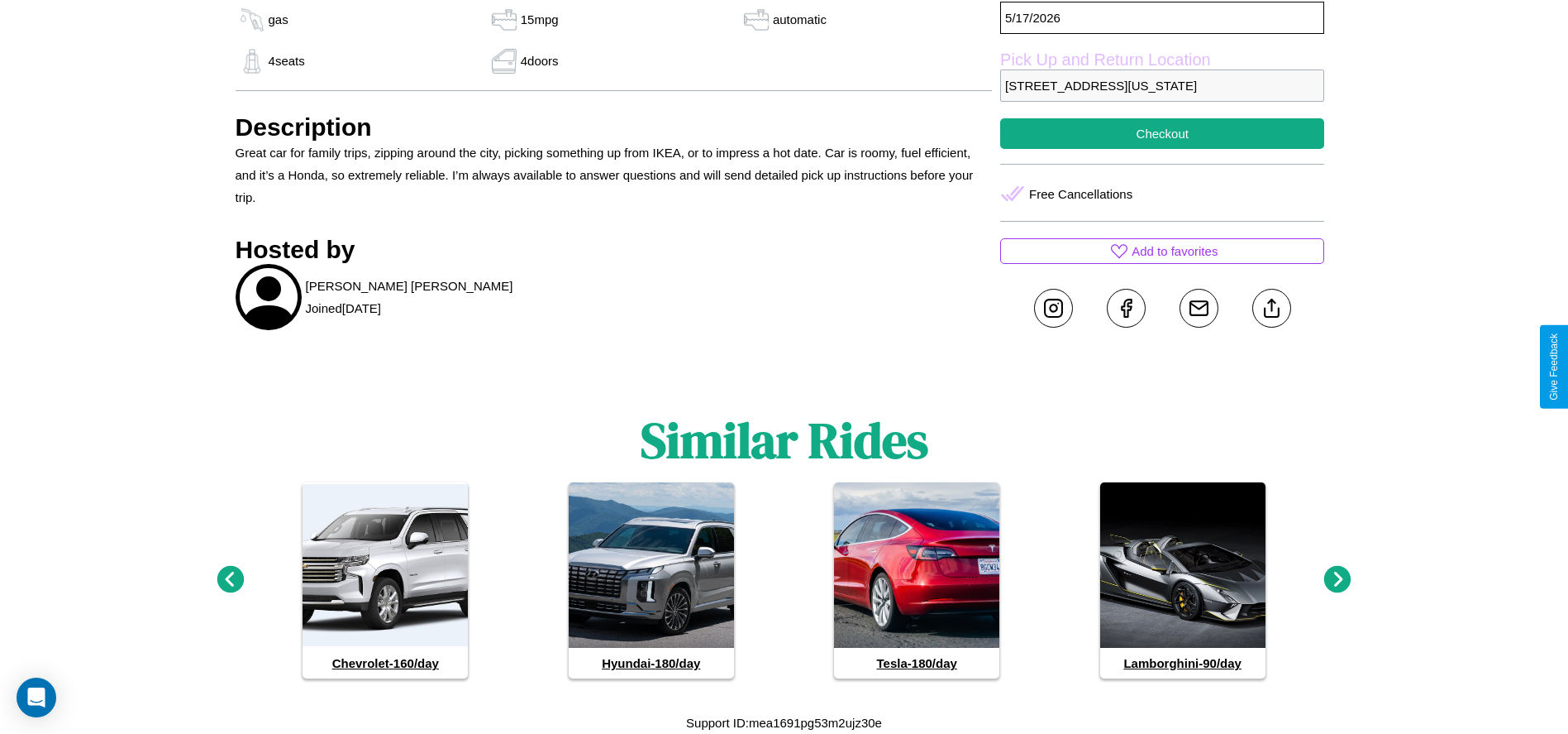
click at [1337, 580] on icon at bounding box center [1338, 580] width 27 height 27
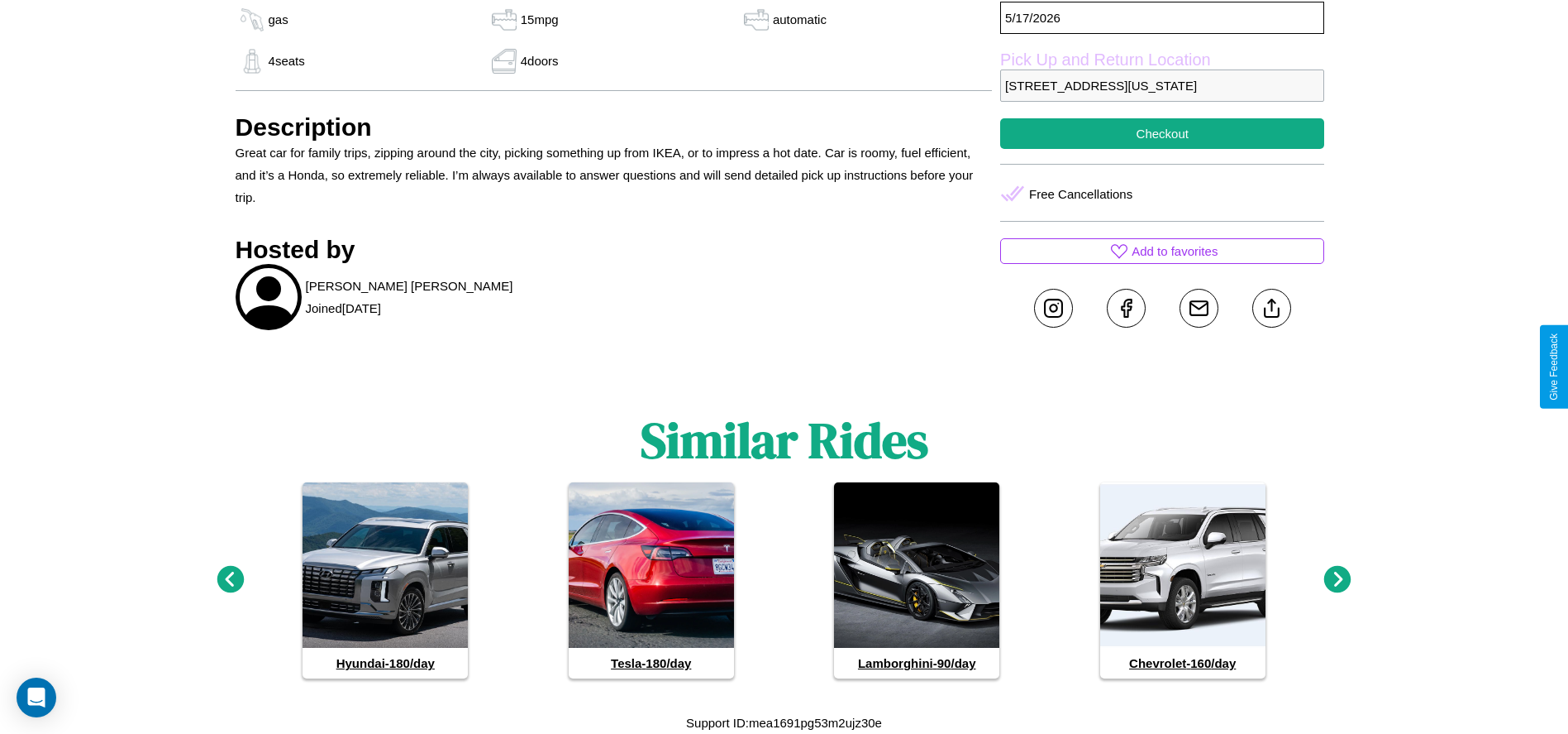
click at [1337, 580] on icon at bounding box center [1338, 580] width 27 height 27
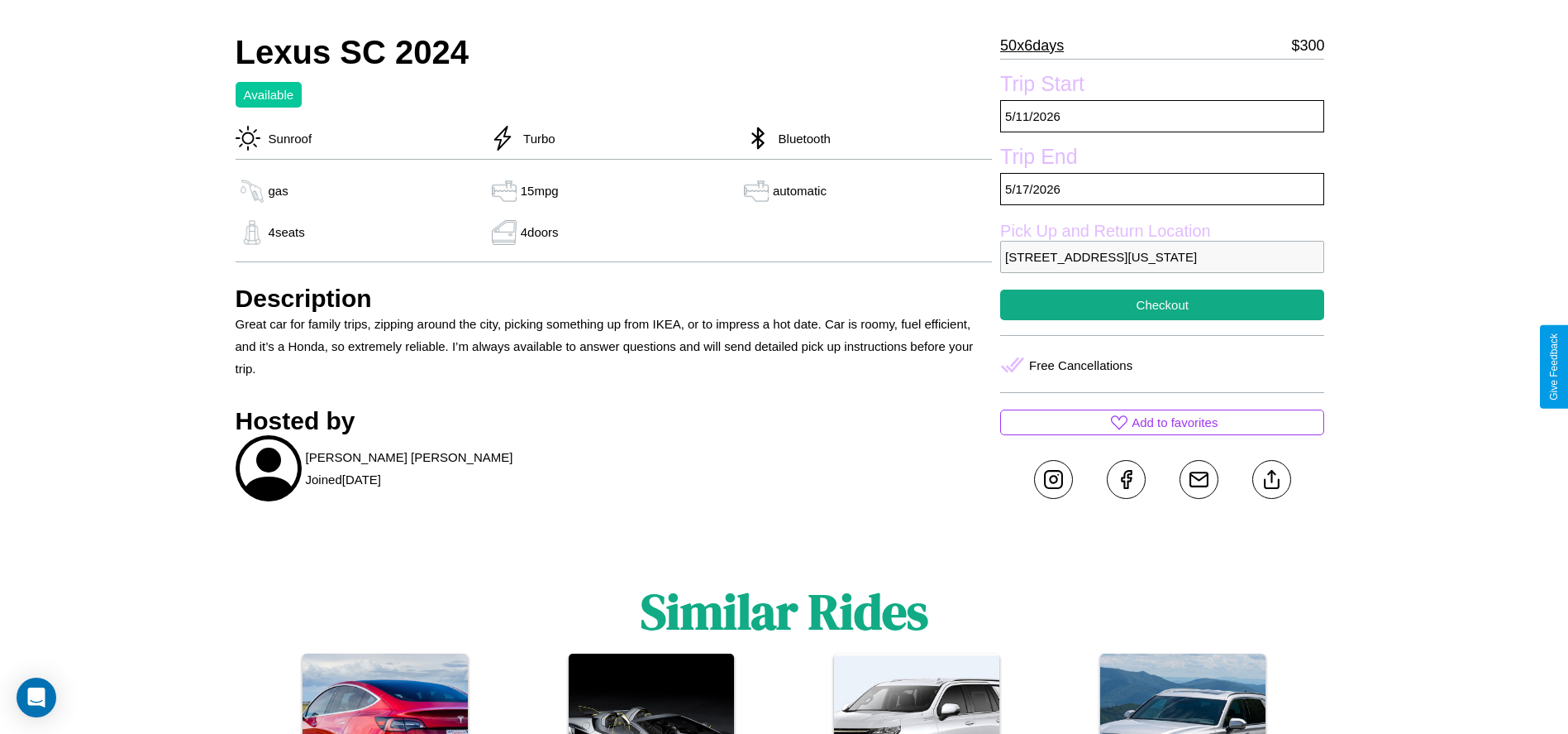
scroll to position [450, 0]
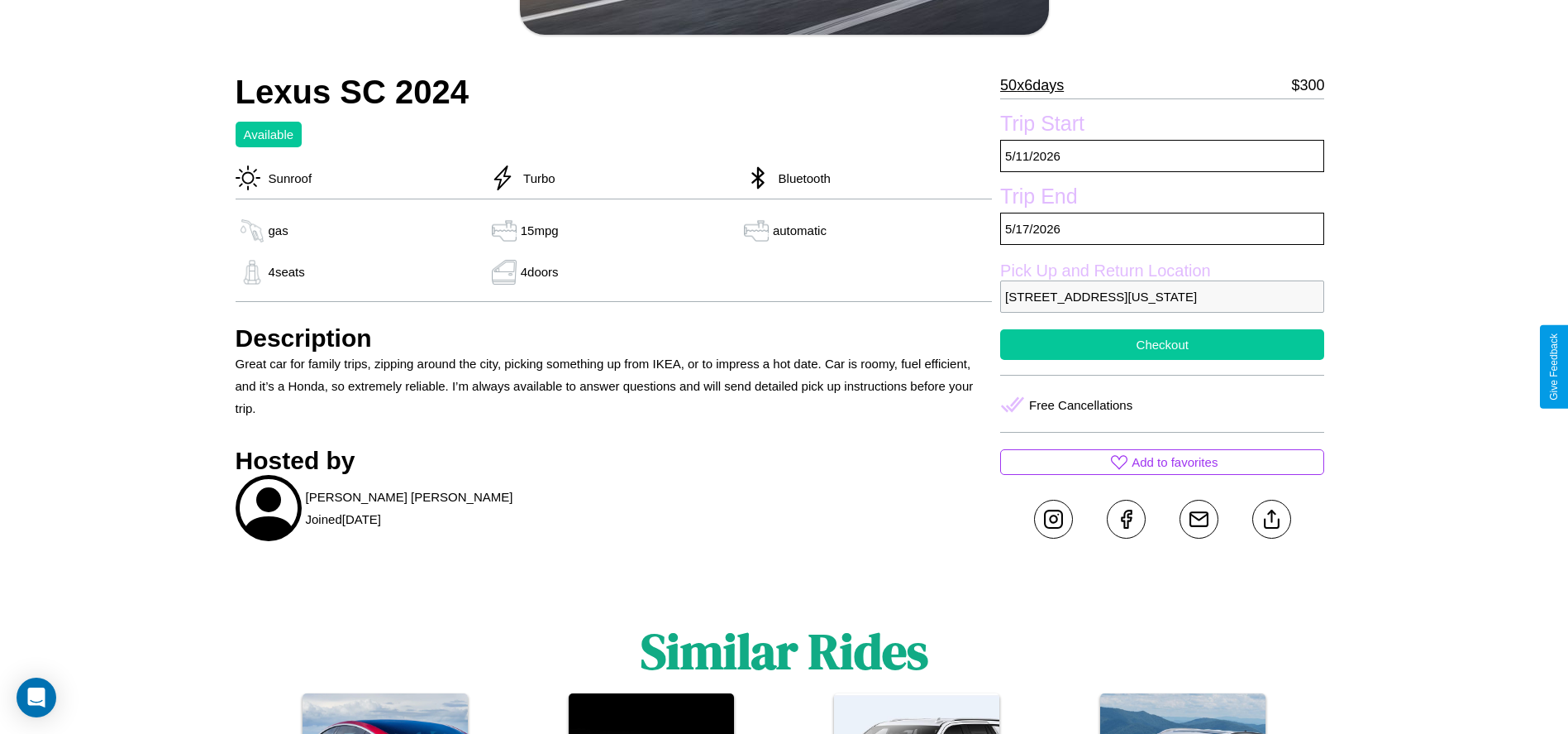
click at [1162, 360] on button "Checkout" at bounding box center [1162, 345] width 324 height 31
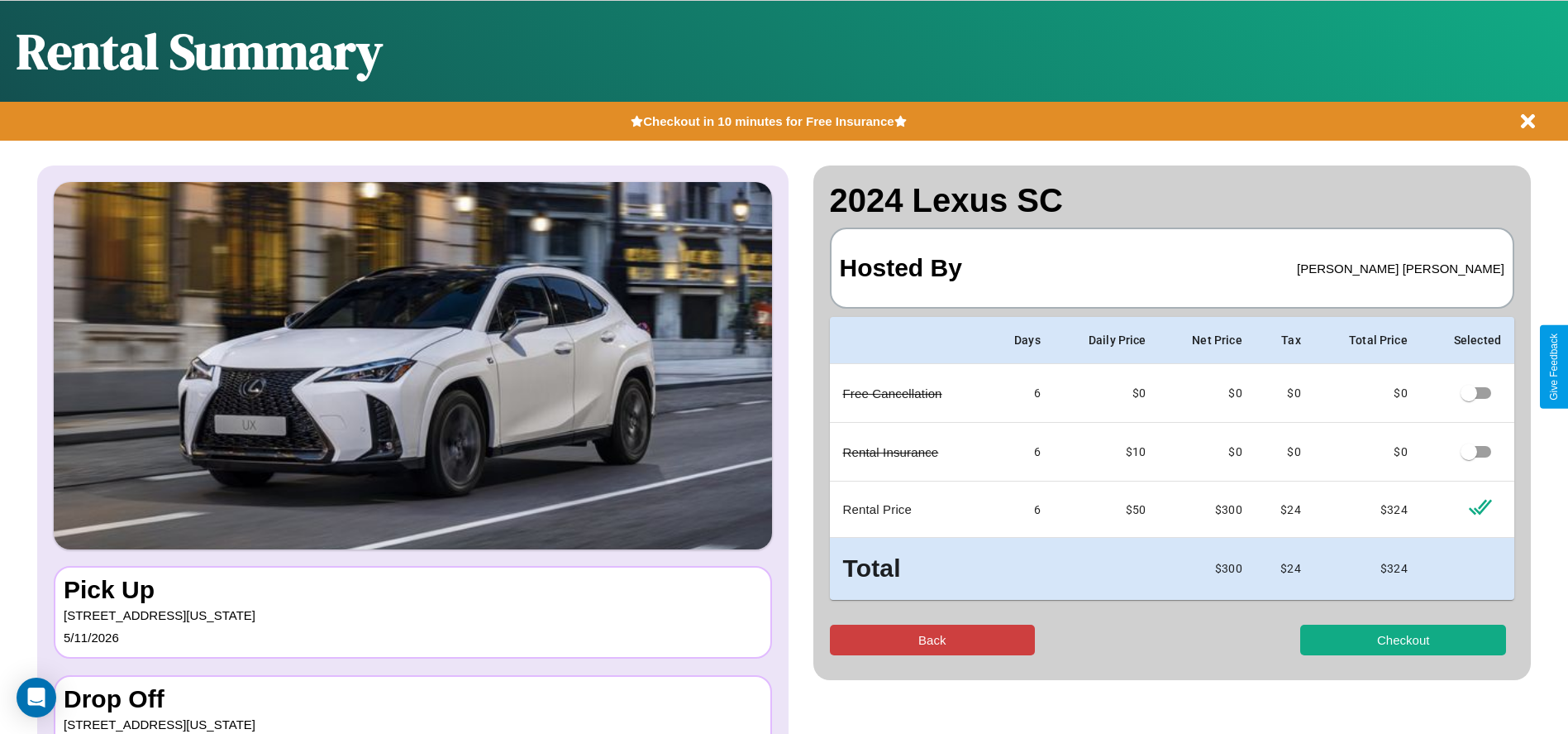
click at [931, 640] on button "Back" at bounding box center [932, 640] width 206 height 31
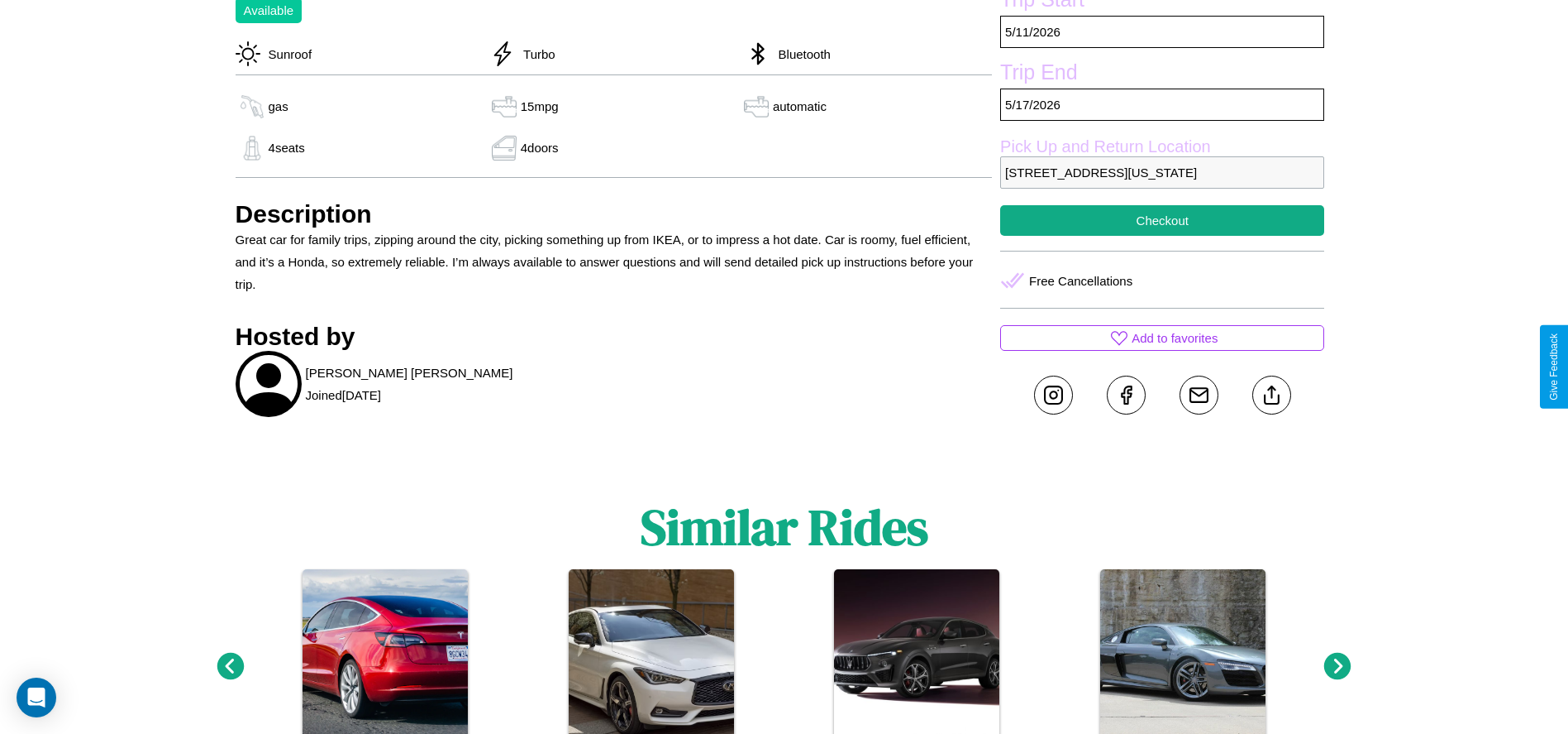
scroll to position [625, 0]
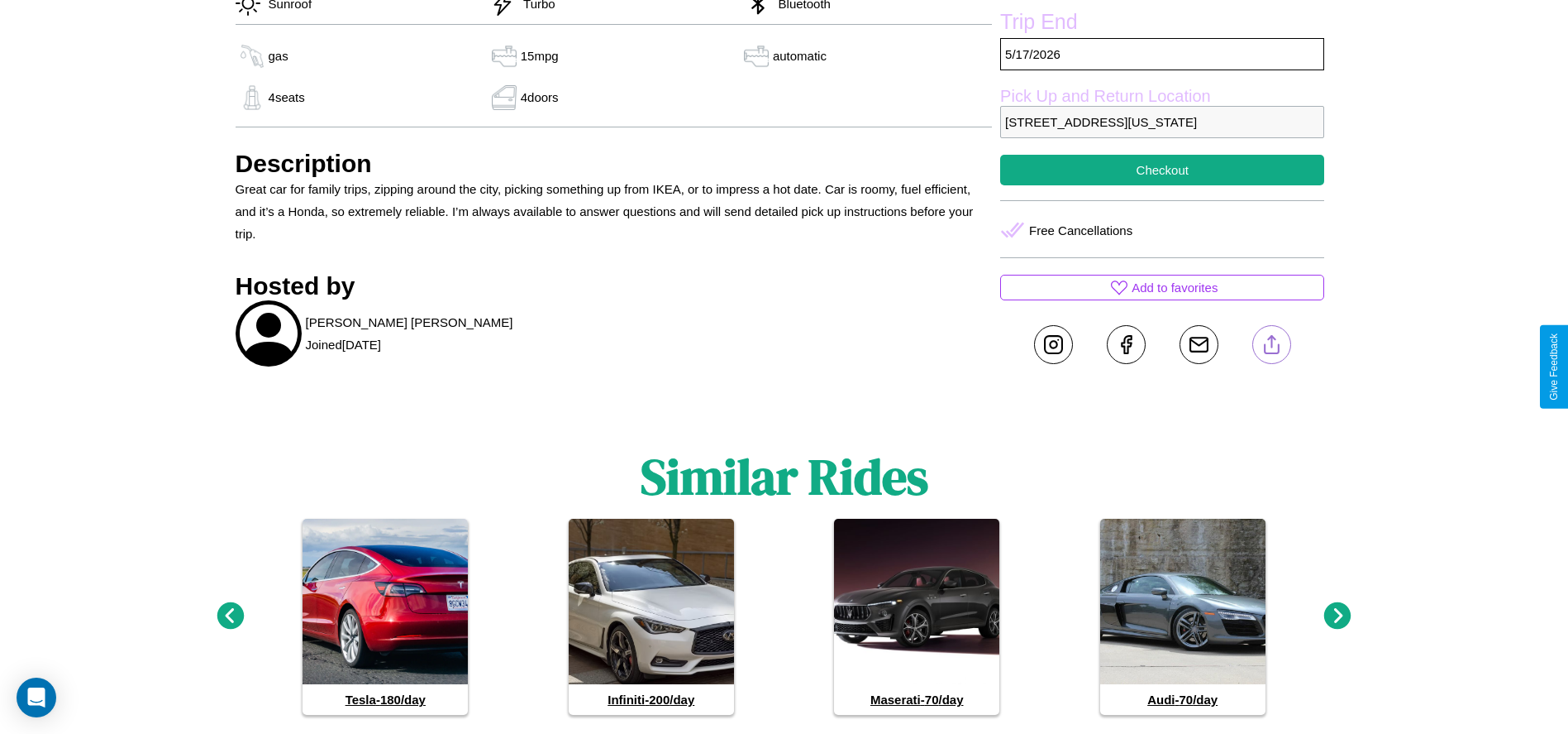
click at [1271, 348] on line at bounding box center [1271, 342] width 0 height 12
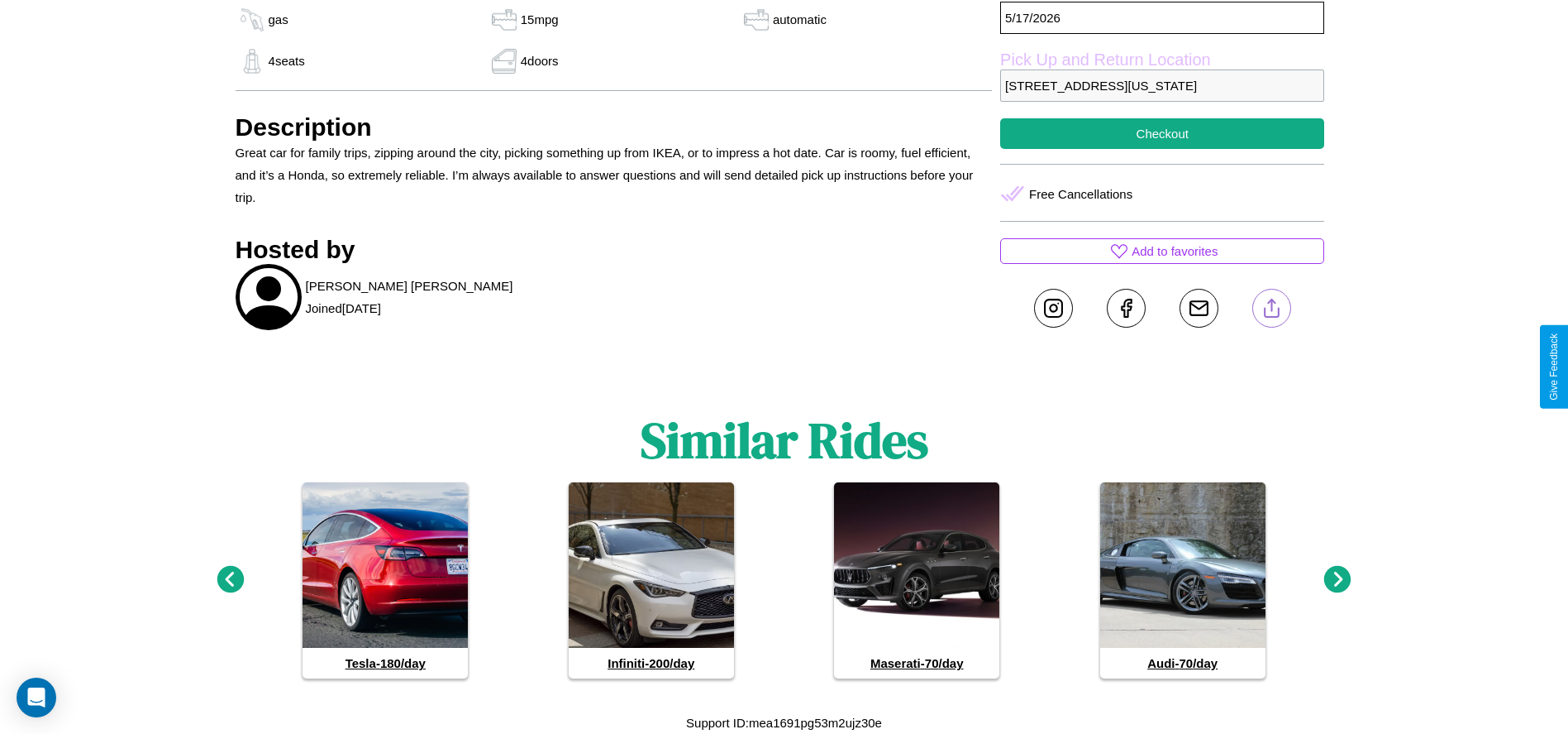
scroll to position [684, 0]
click at [1337, 580] on icon at bounding box center [1338, 580] width 27 height 27
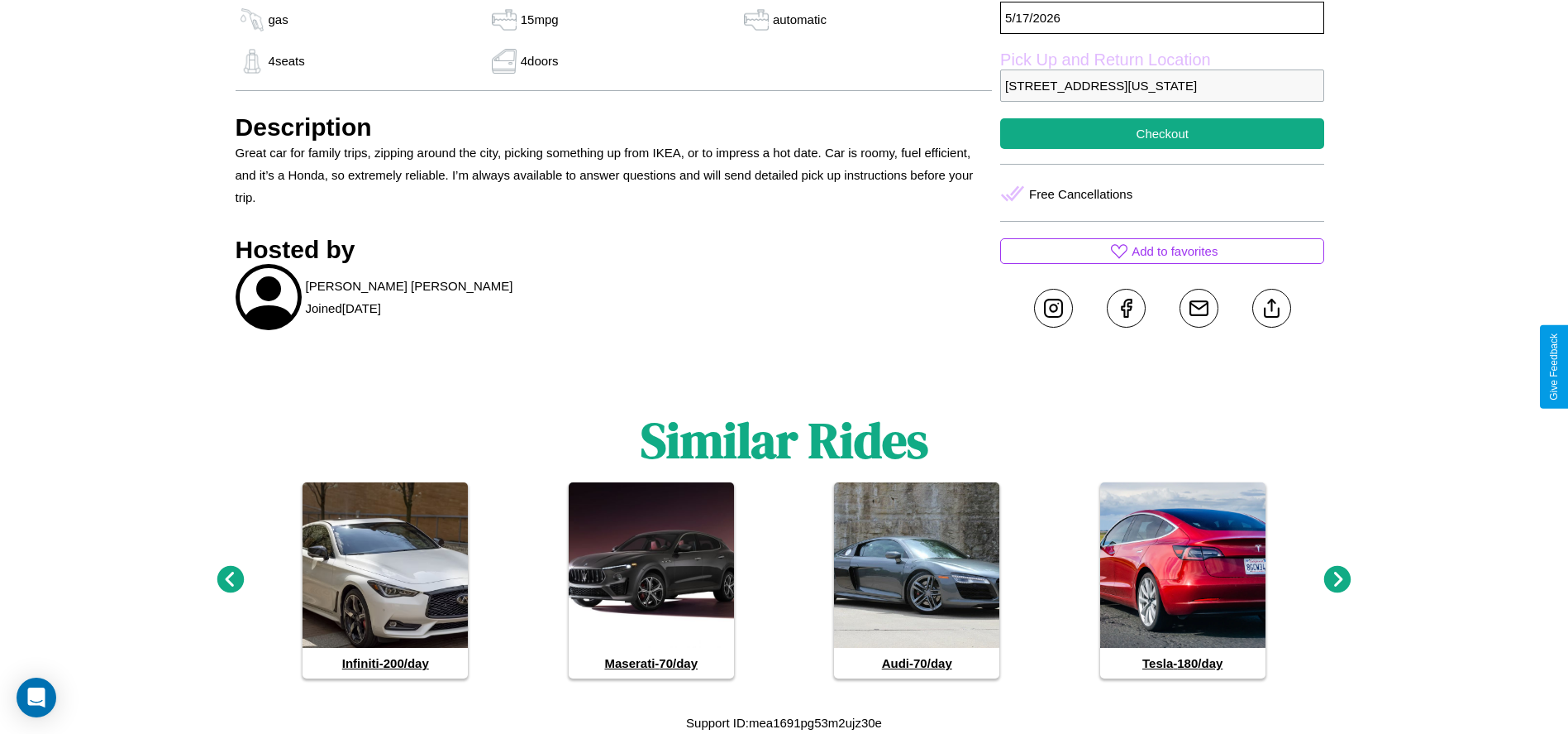
click at [1337, 580] on icon at bounding box center [1338, 580] width 27 height 27
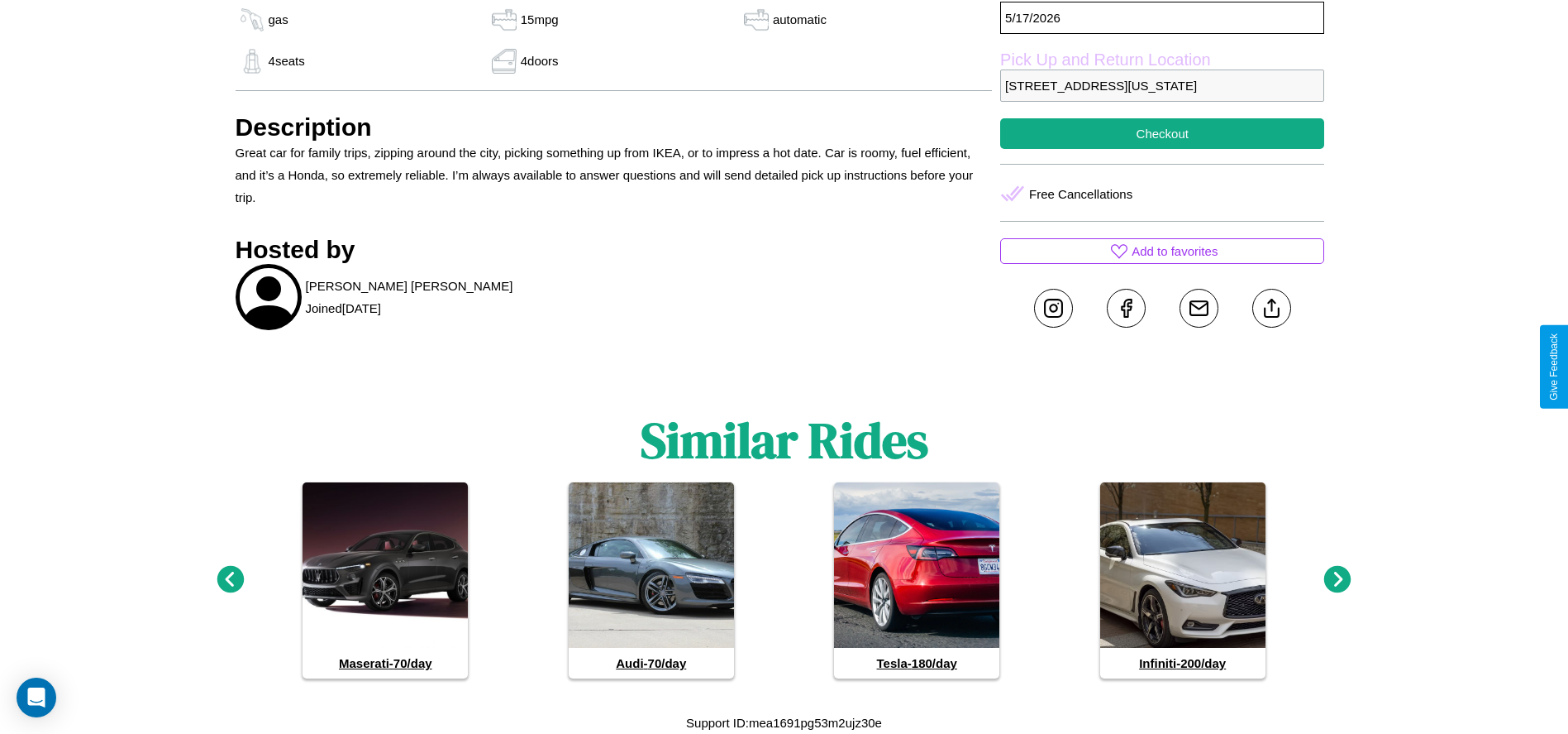
click at [1337, 580] on icon at bounding box center [1338, 580] width 27 height 27
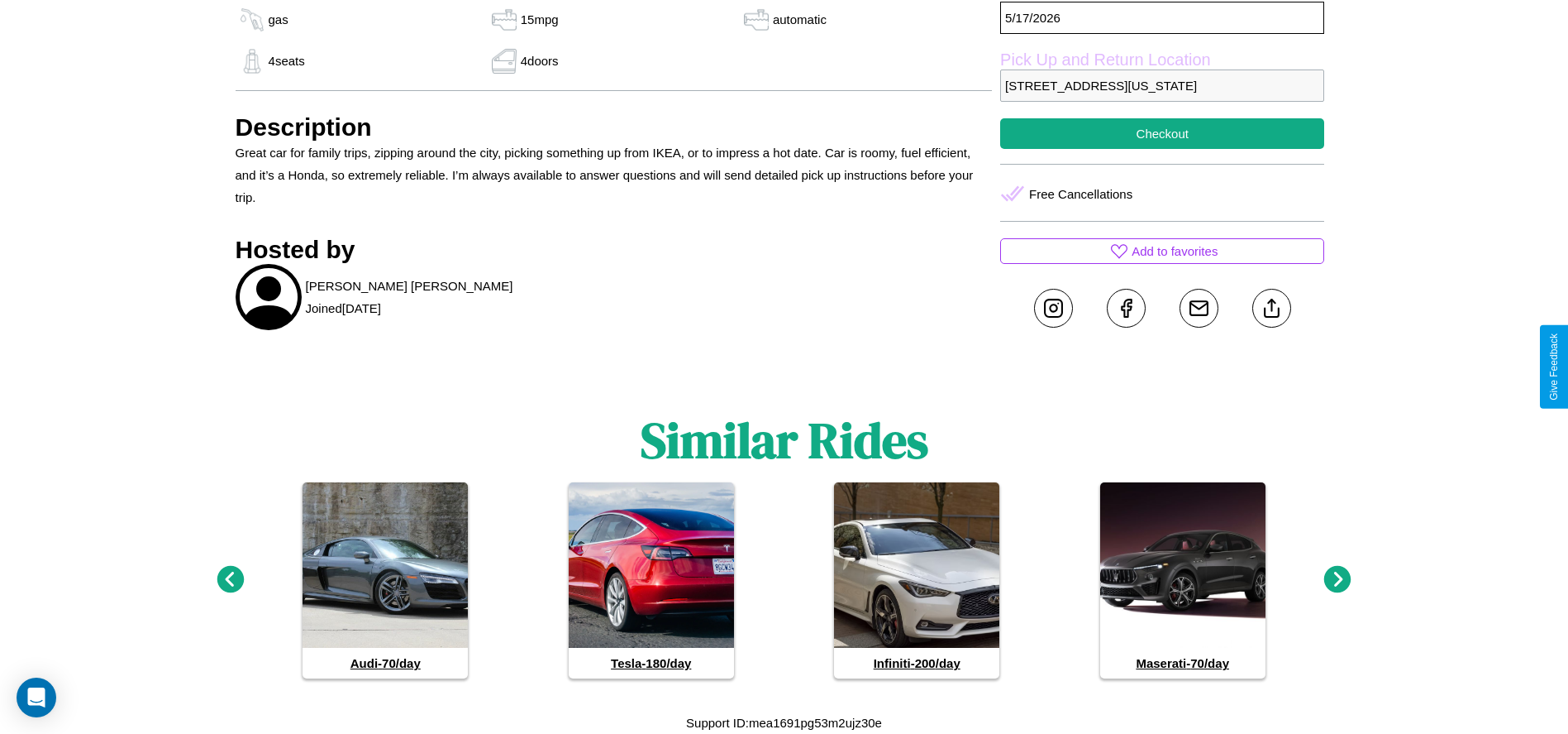
click at [230, 580] on icon at bounding box center [230, 580] width 27 height 27
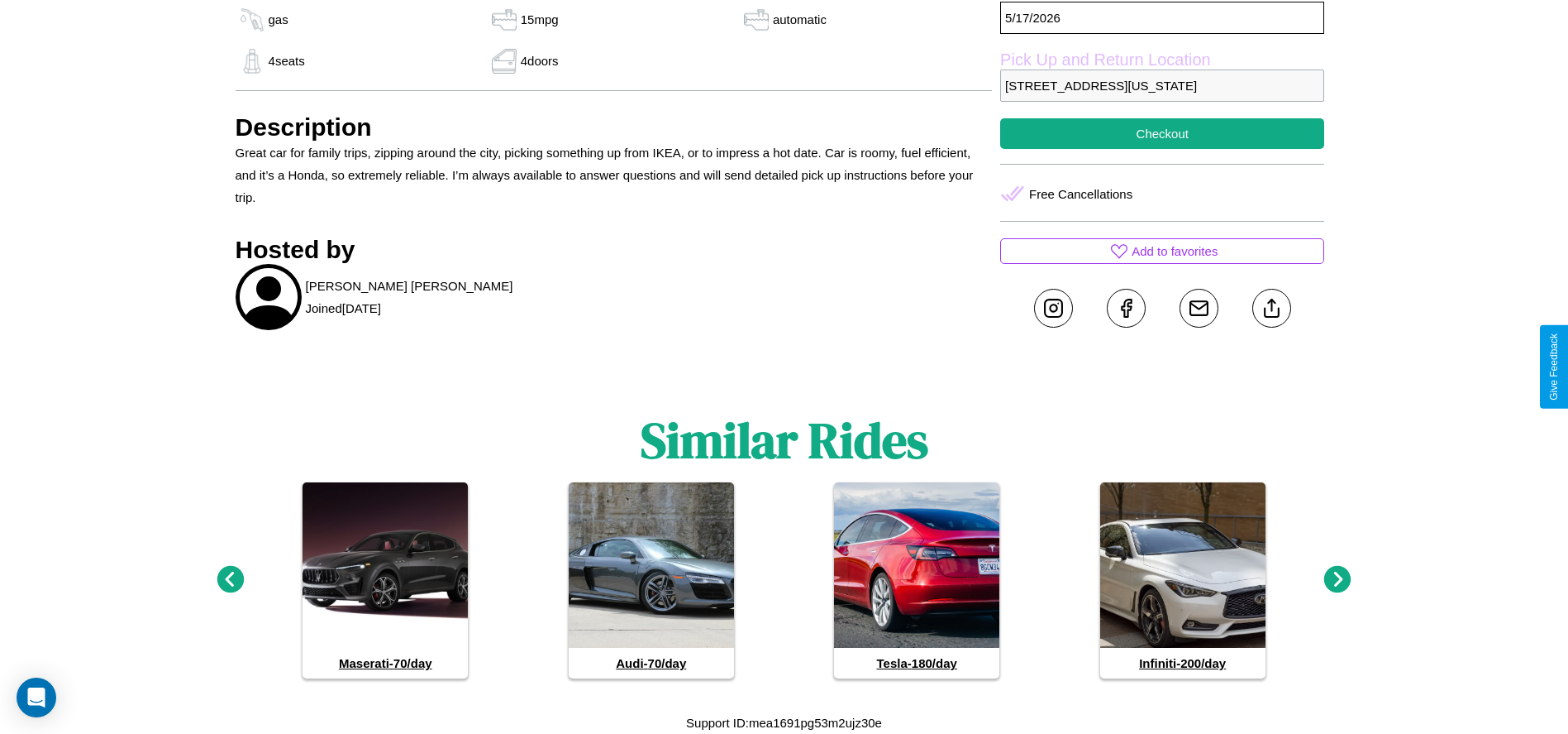
click at [1337, 580] on icon at bounding box center [1338, 580] width 27 height 27
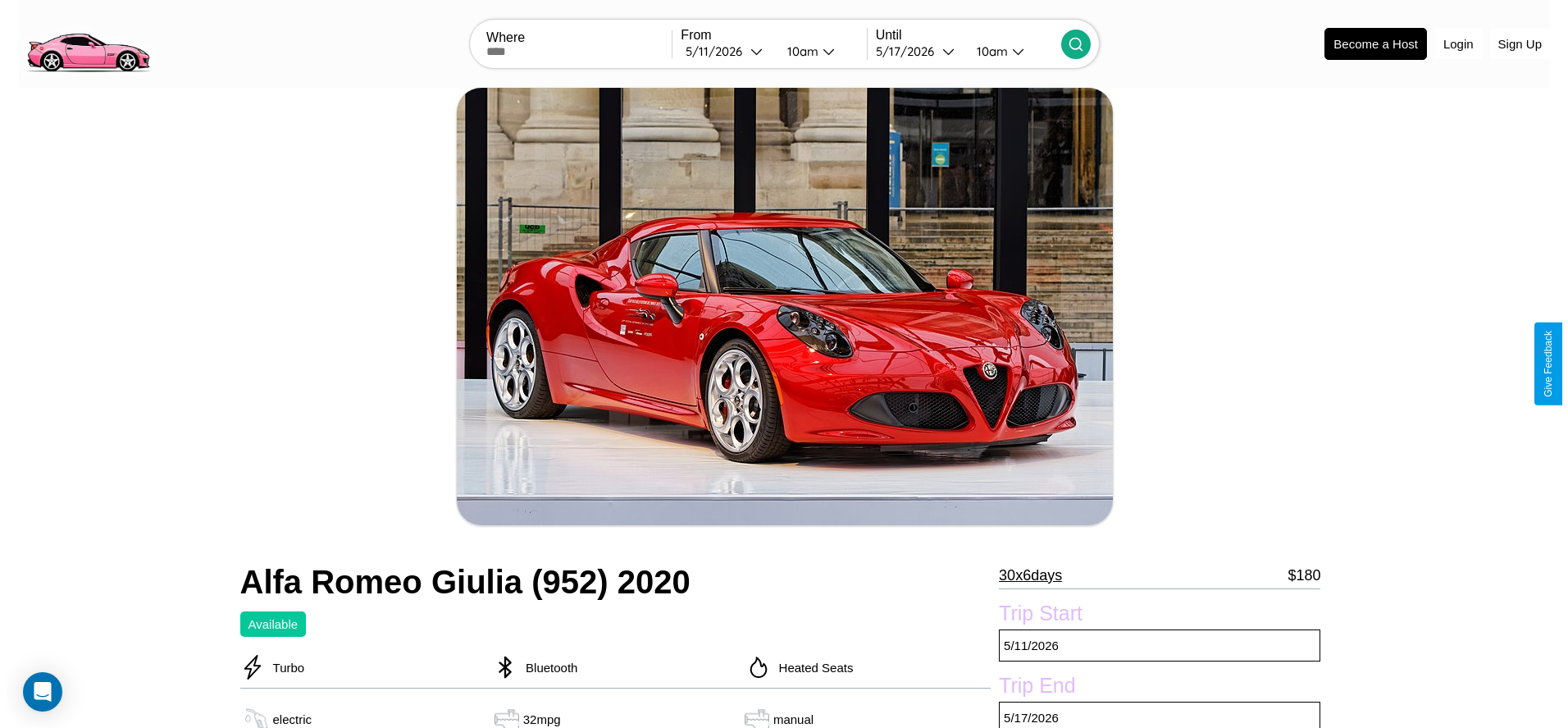
scroll to position [281, 0]
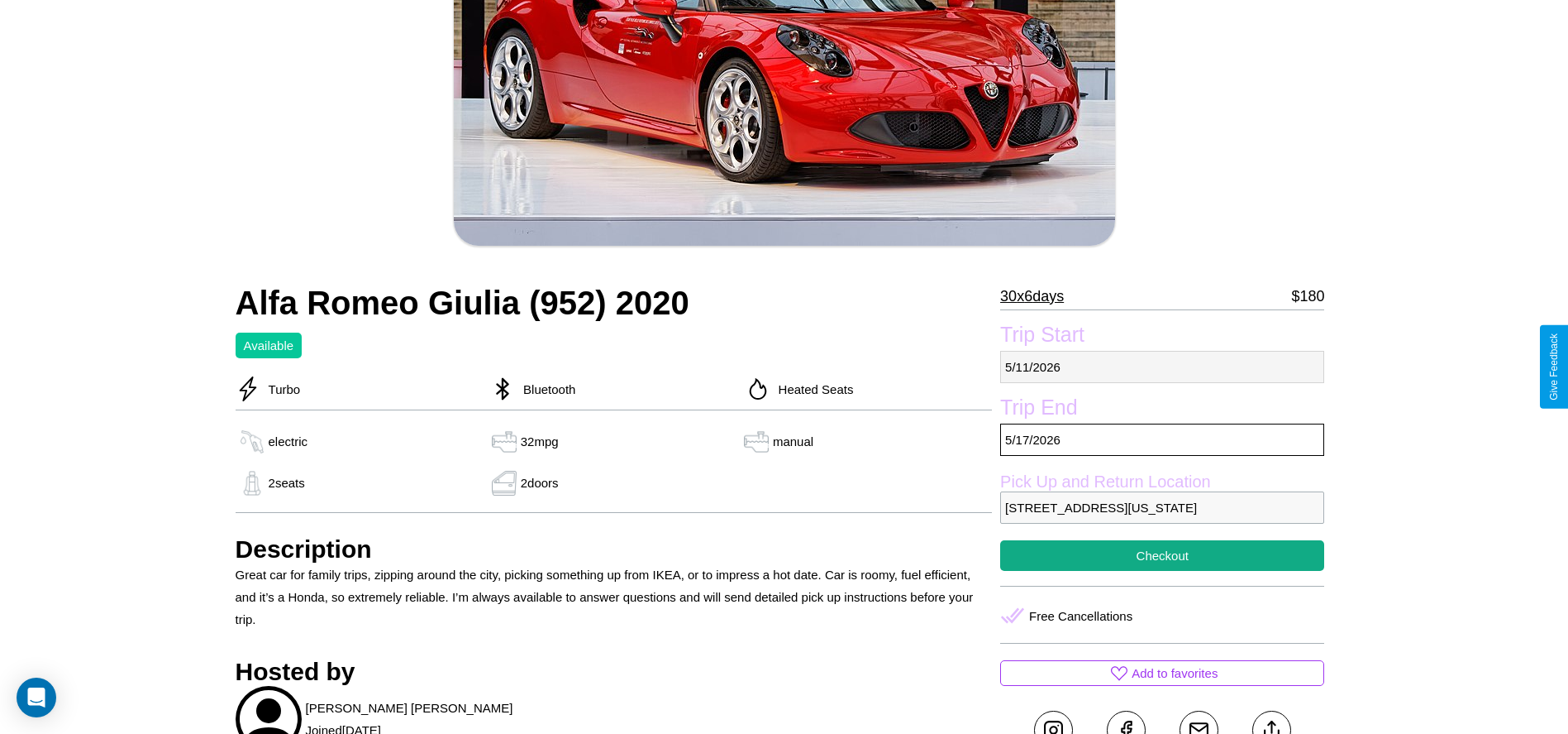
click at [1162, 366] on p "[DATE]" at bounding box center [1162, 366] width 324 height 32
select select "*"
select select "****"
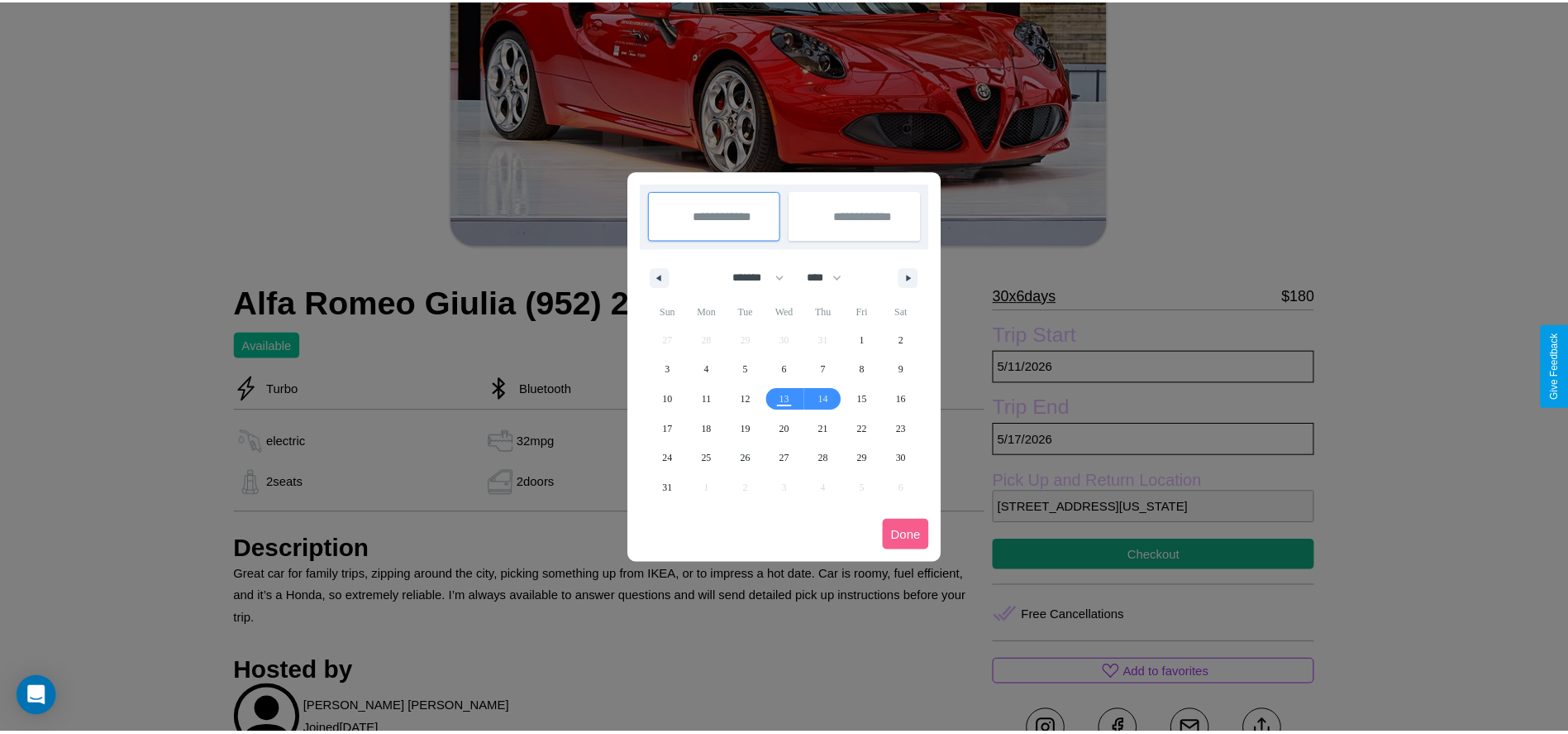
scroll to position [0, 0]
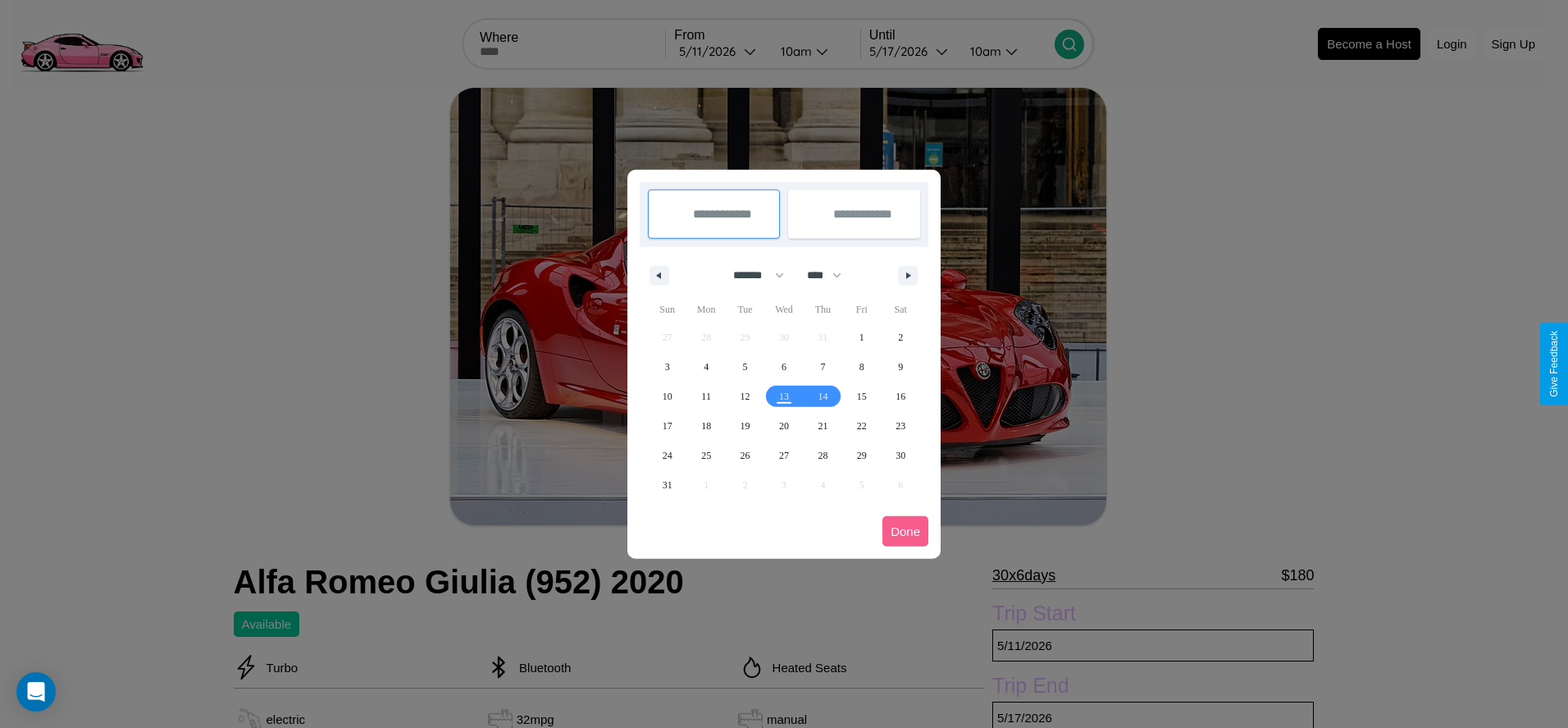
click at [720, 51] on div at bounding box center [784, 364] width 1568 height 728
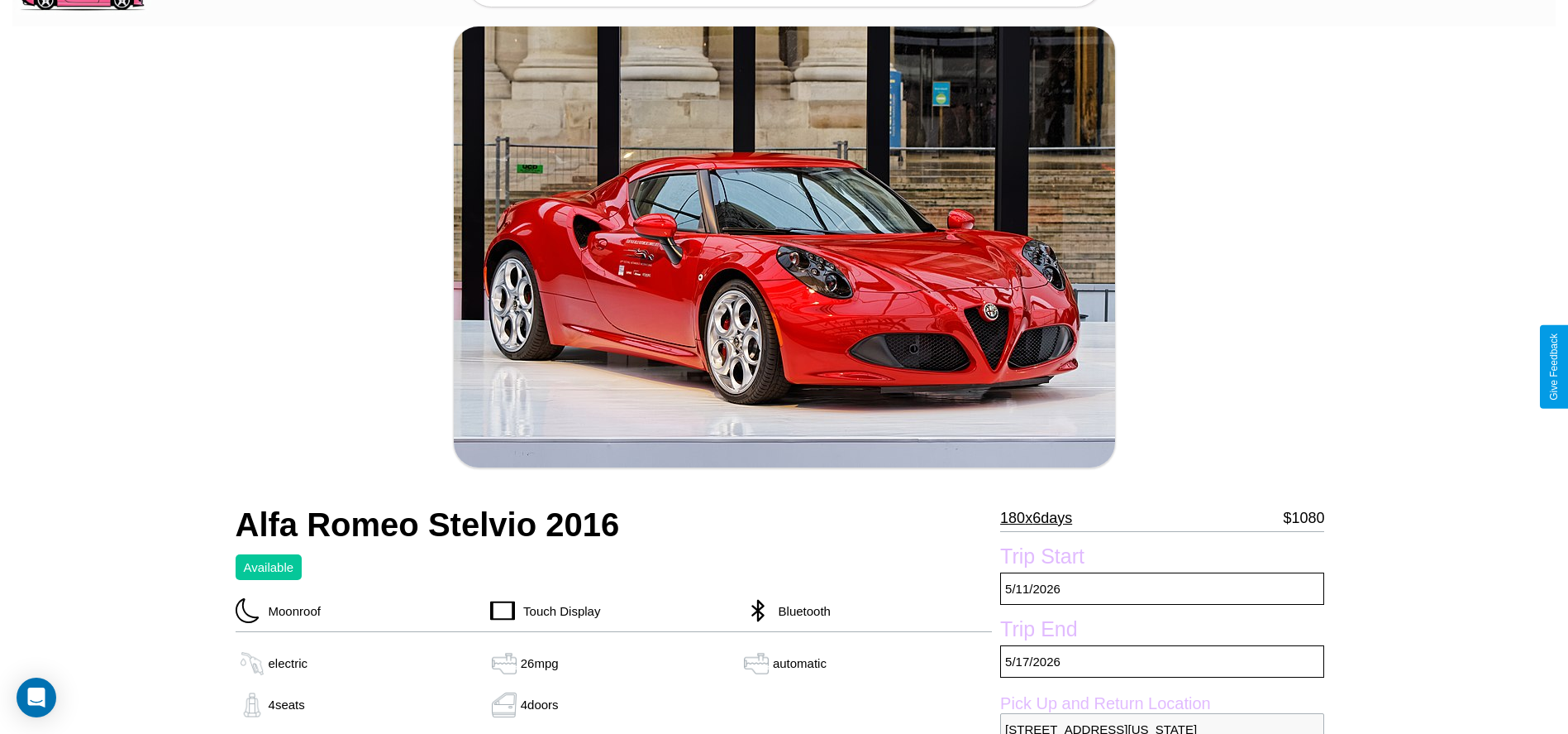
scroll to position [214, 0]
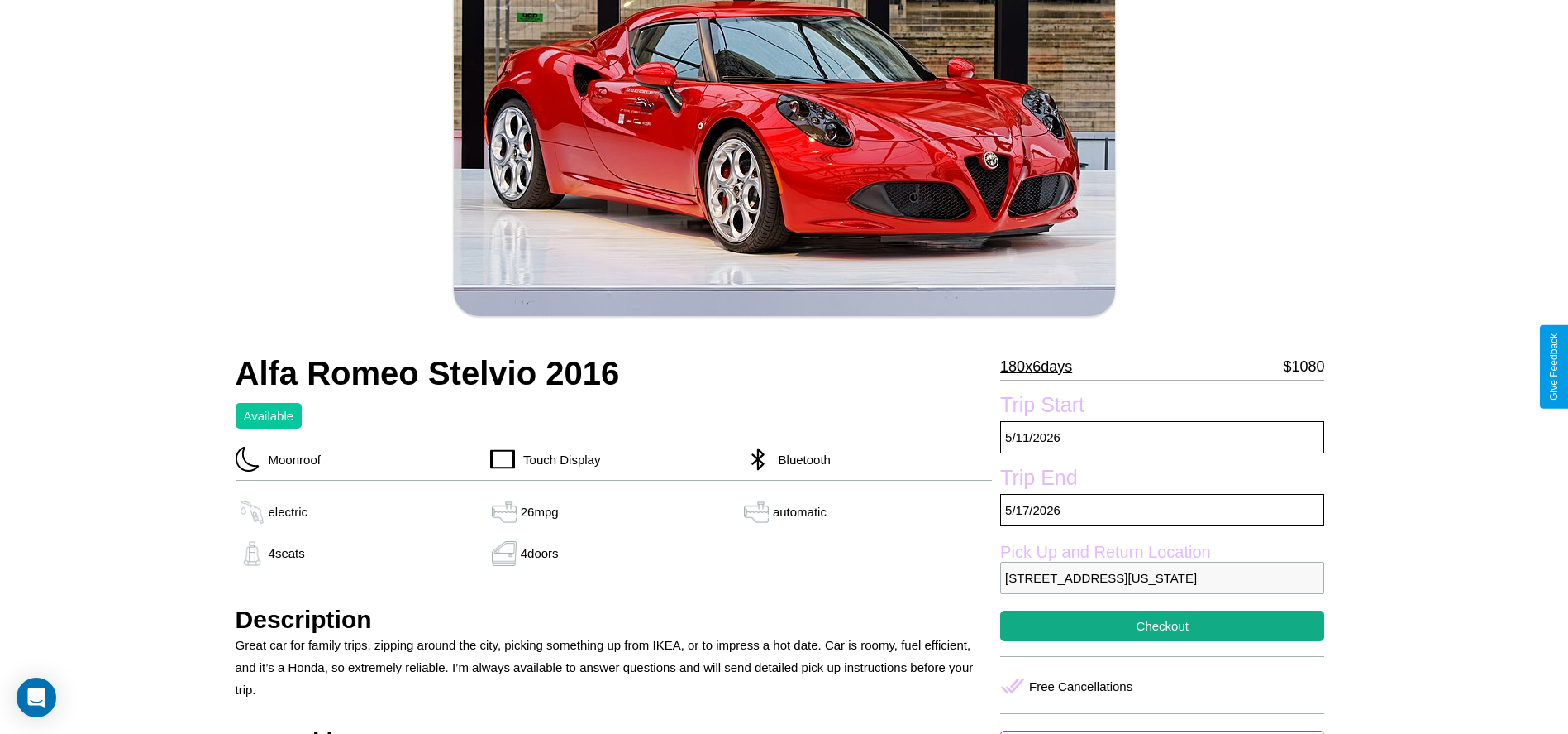
click at [1042, 366] on p "180 x 6 days" at bounding box center [1036, 366] width 72 height 26
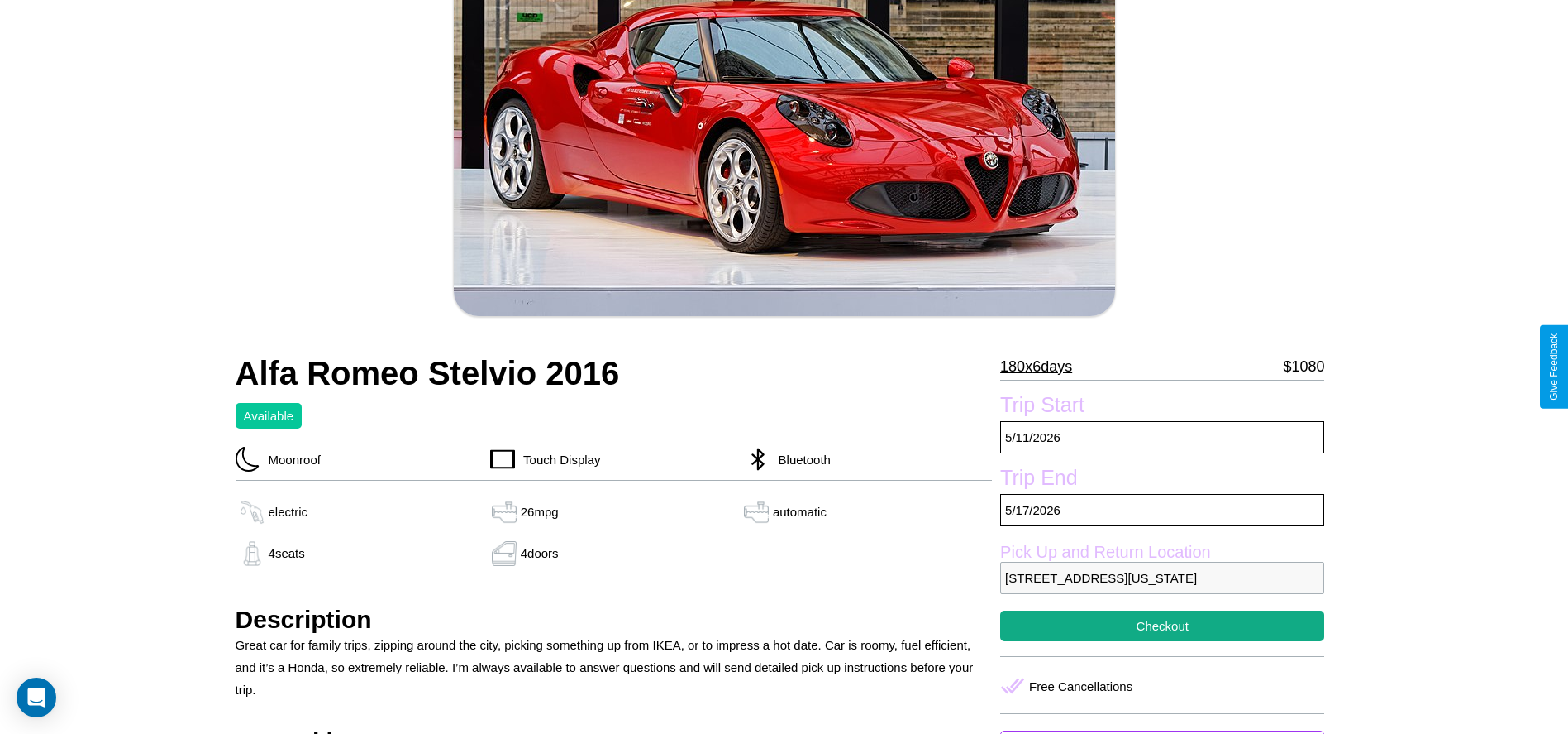
click at [1042, 366] on p "180 x 6 days" at bounding box center [1036, 366] width 72 height 26
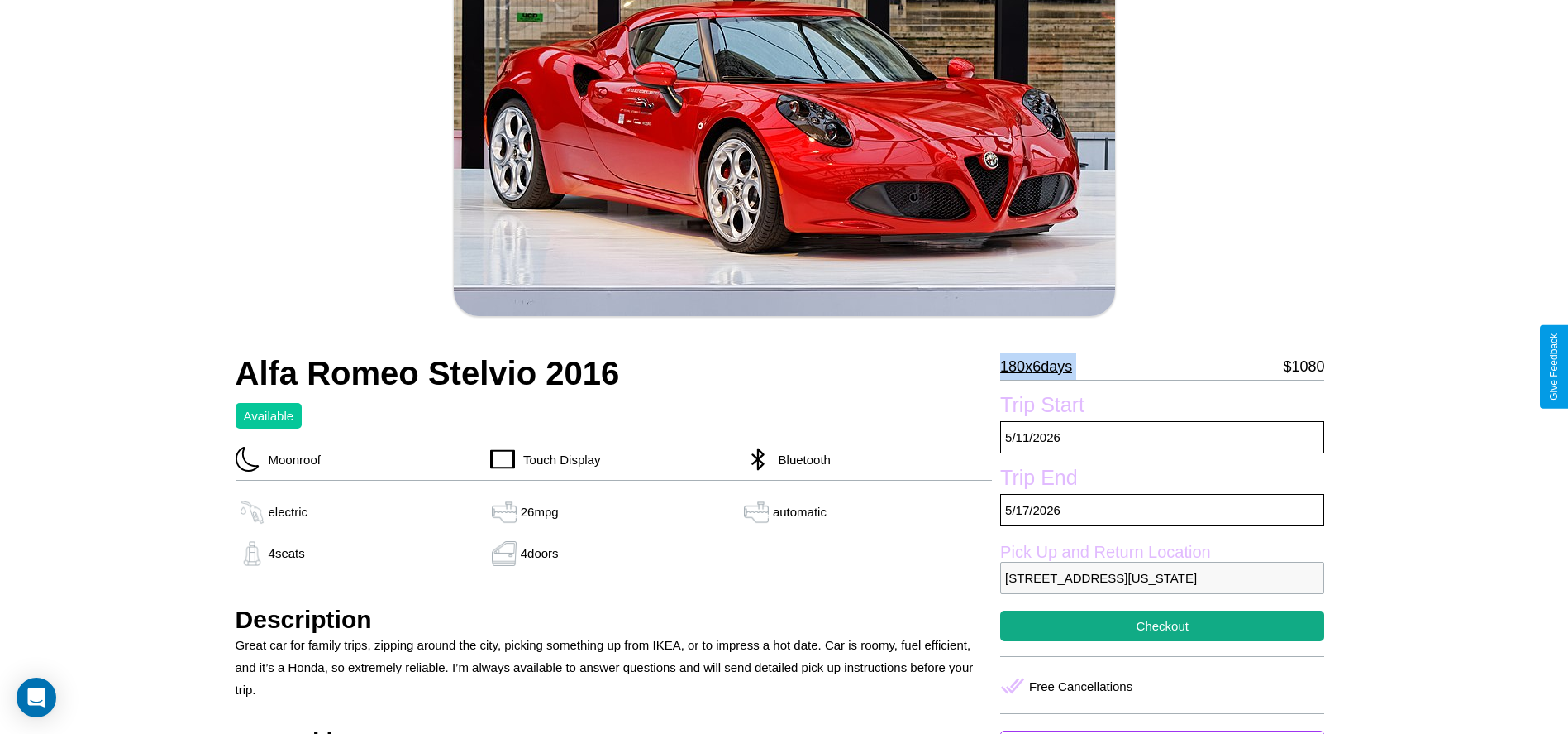
click at [1042, 366] on p "180 x 6 days" at bounding box center [1036, 366] width 72 height 26
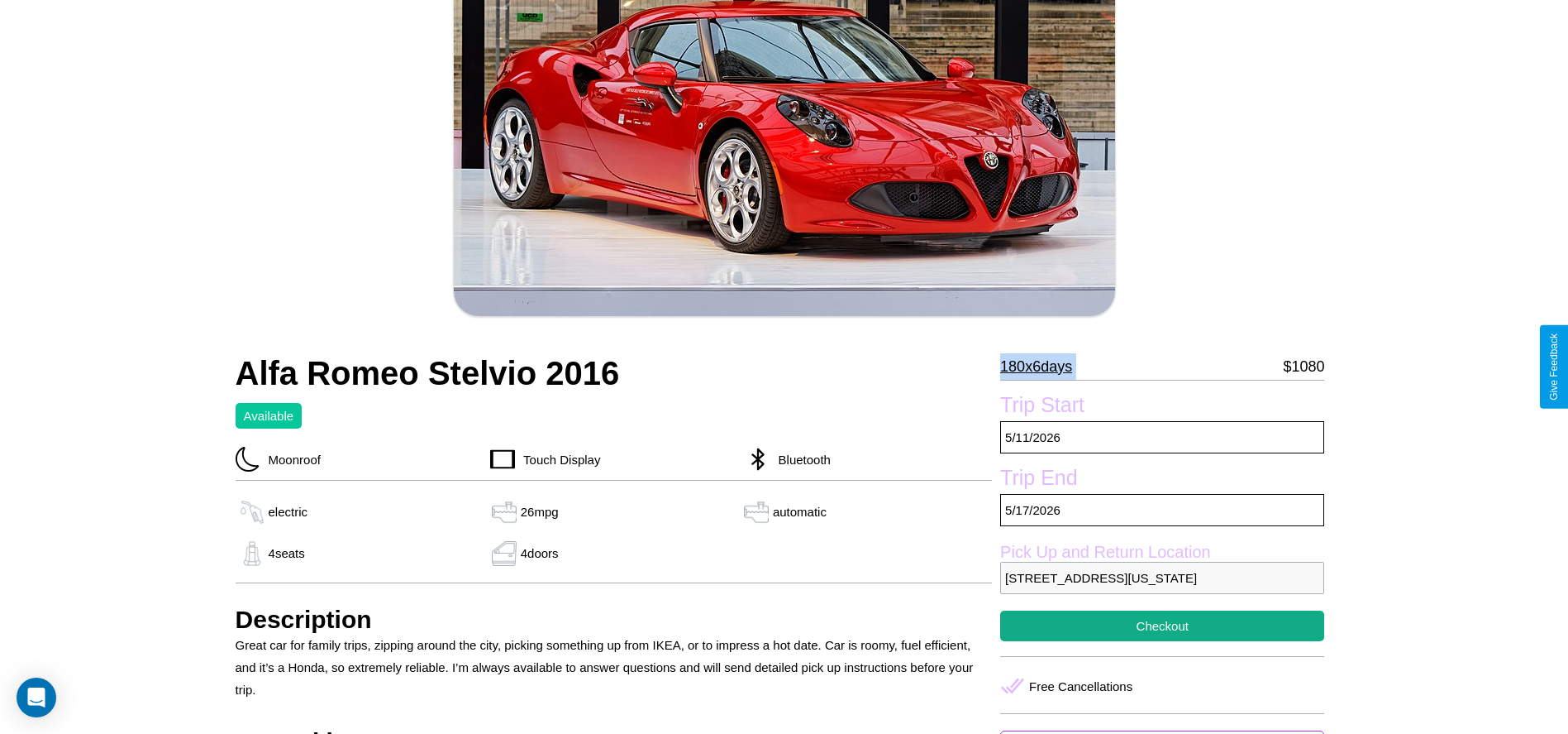
click at [1042, 366] on p "180 x 6 days" at bounding box center [1036, 366] width 72 height 26
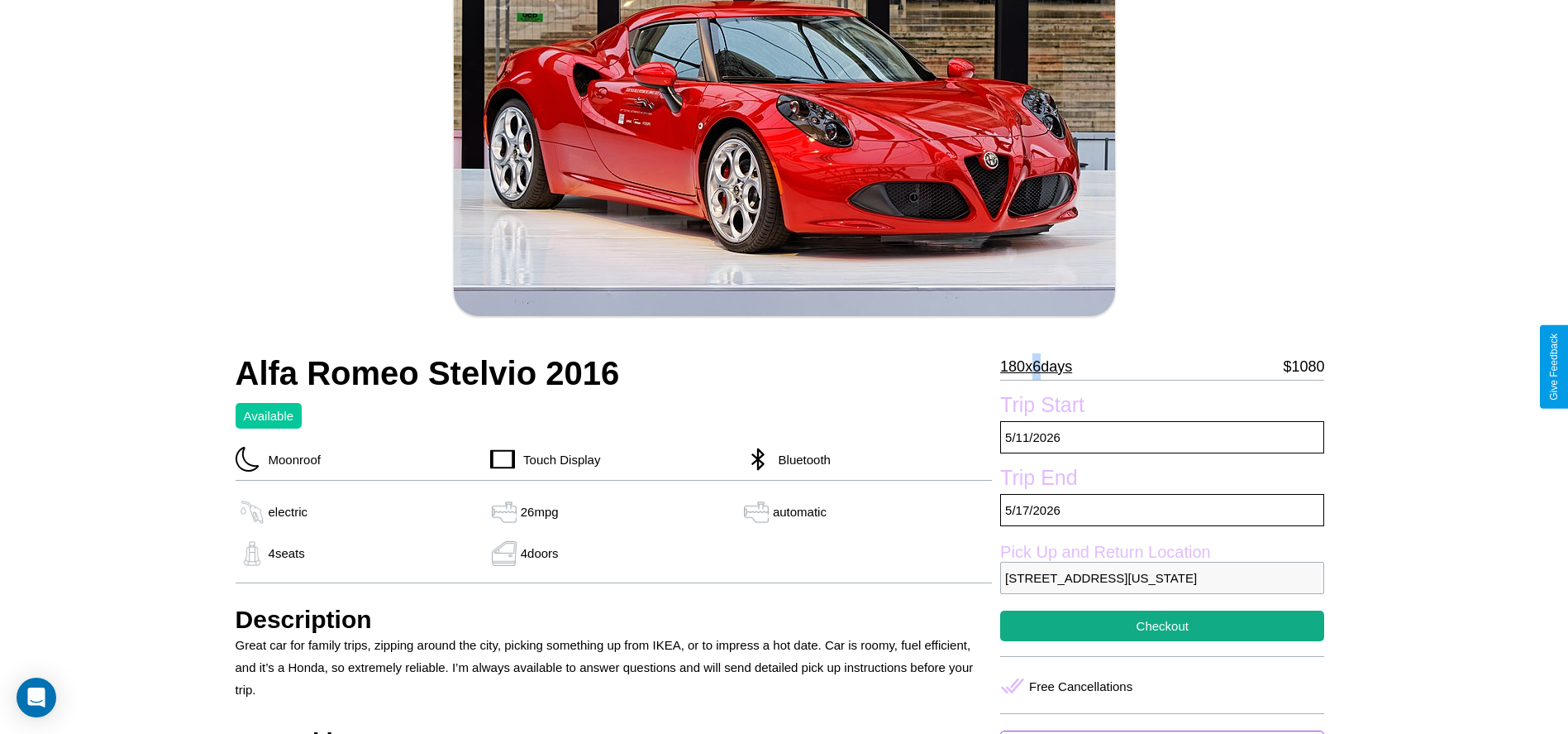
click at [1042, 366] on p "180 x 6 days" at bounding box center [1036, 366] width 72 height 26
